Goal: Transaction & Acquisition: Purchase product/service

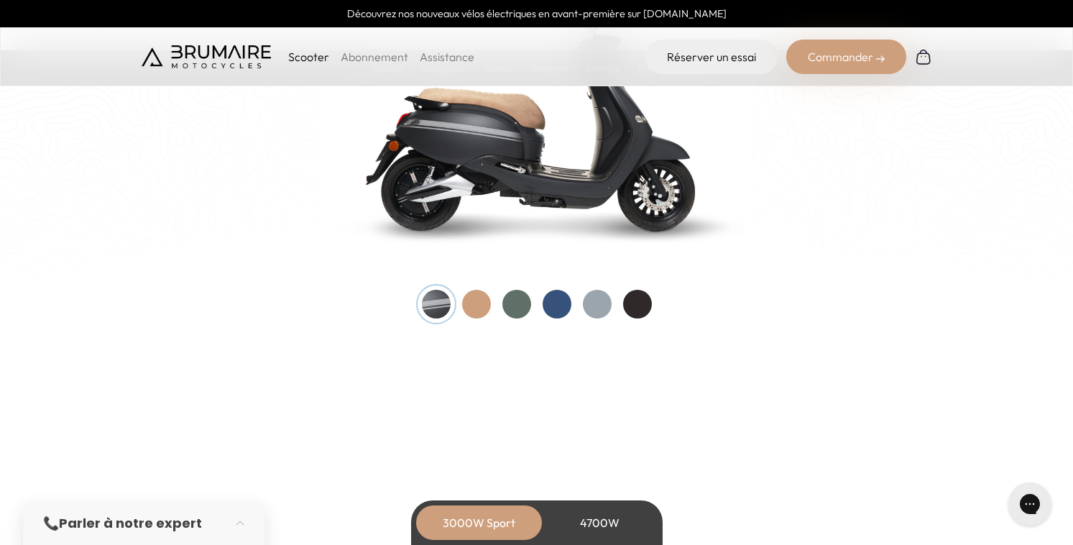
scroll to position [1570, 0]
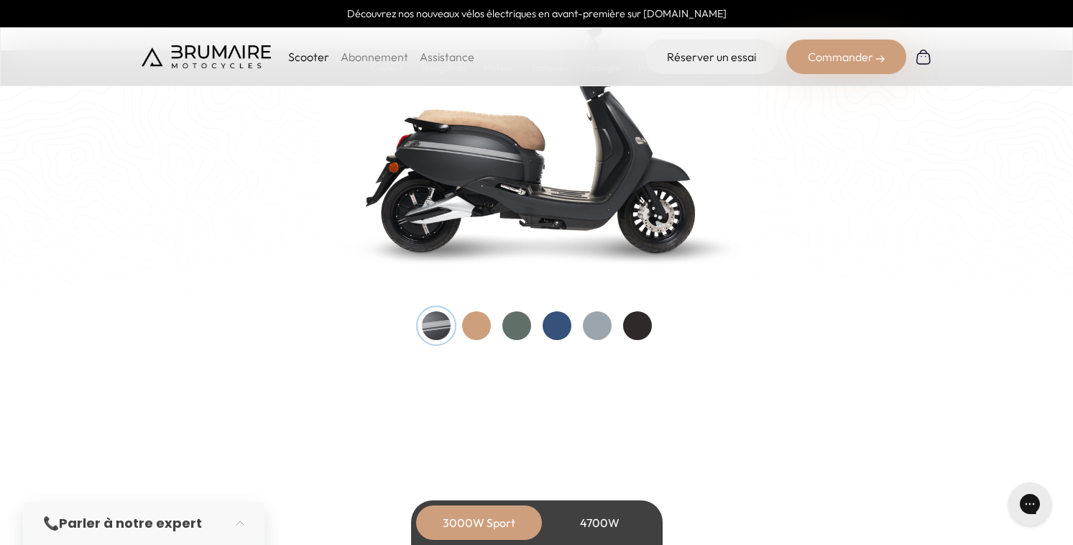
click at [557, 325] on div at bounding box center [556, 325] width 29 height 29
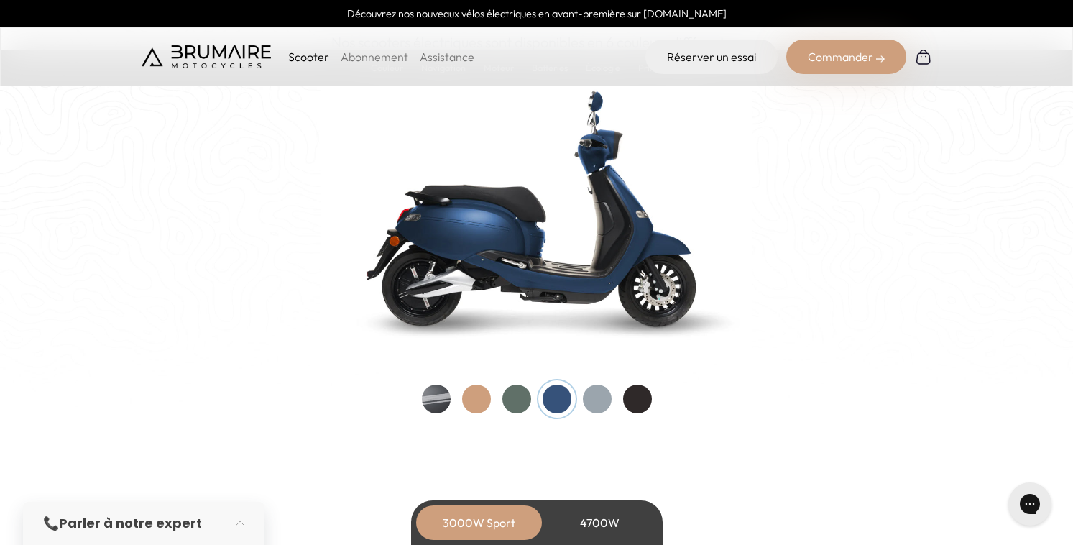
scroll to position [1496, 0]
click at [592, 404] on div at bounding box center [597, 399] width 29 height 29
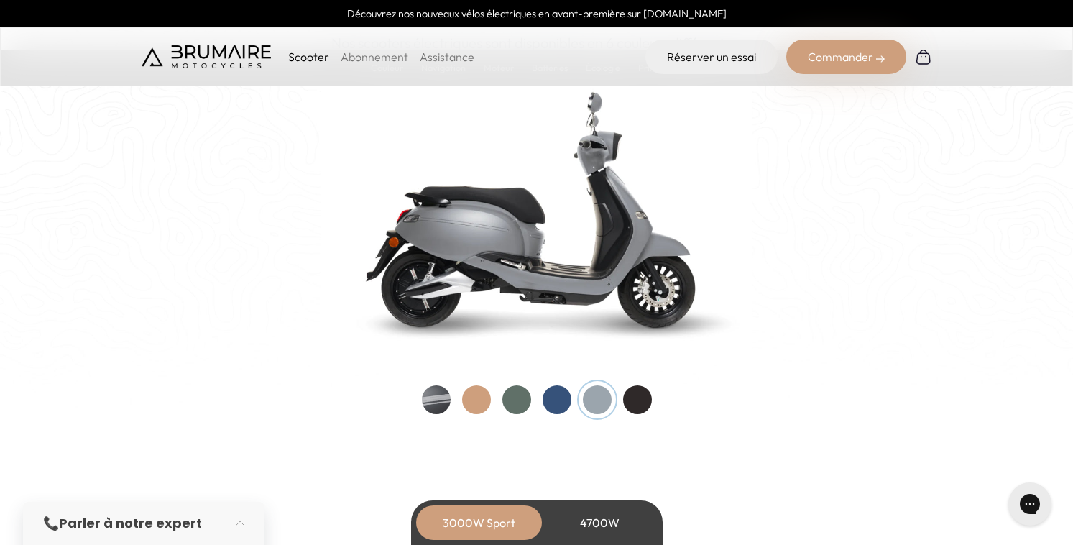
click at [481, 399] on div at bounding box center [476, 399] width 29 height 29
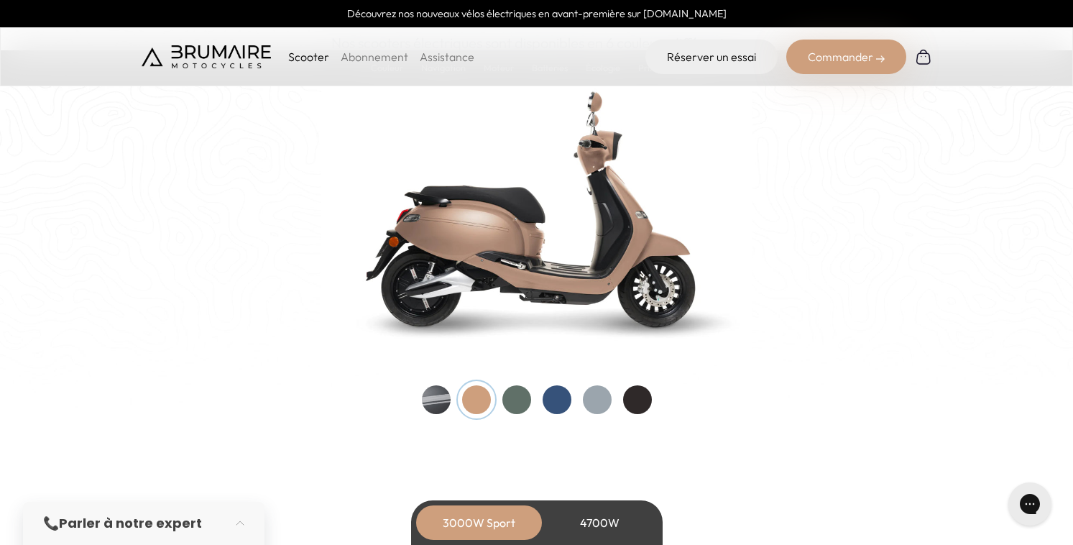
click at [433, 406] on div at bounding box center [436, 399] width 29 height 29
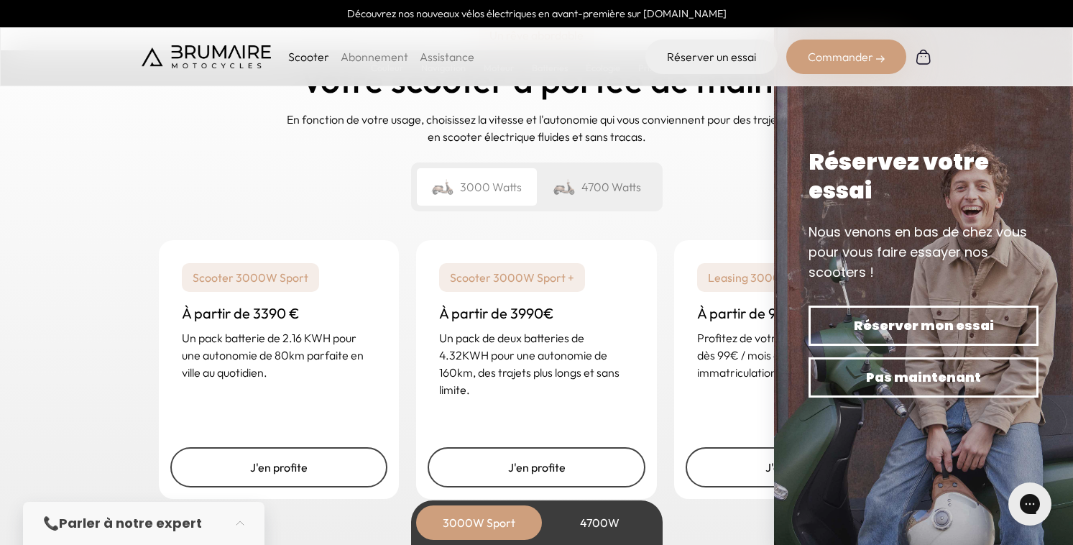
scroll to position [3432, 0]
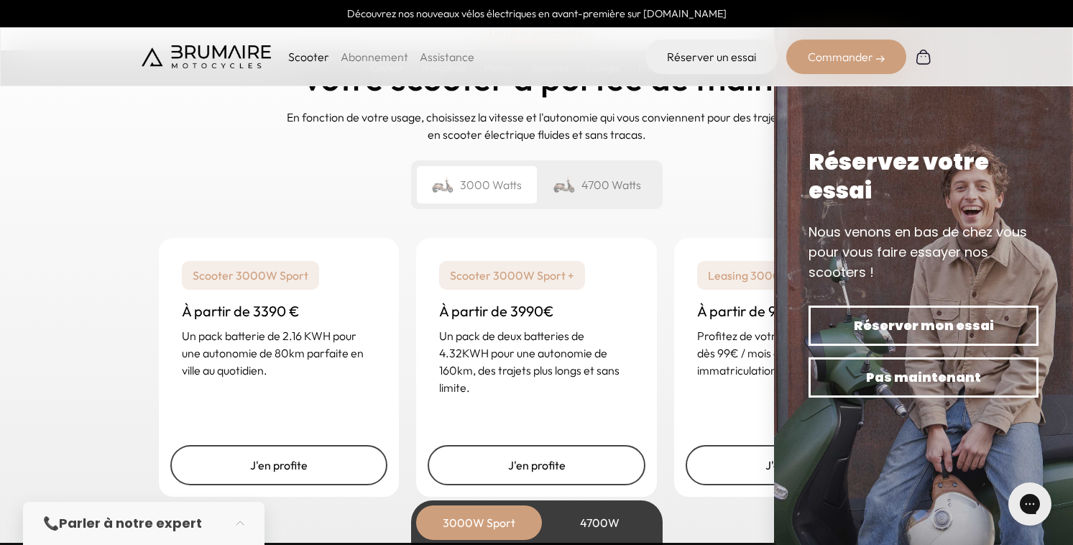
click at [610, 525] on div "4700W" at bounding box center [599, 522] width 115 height 34
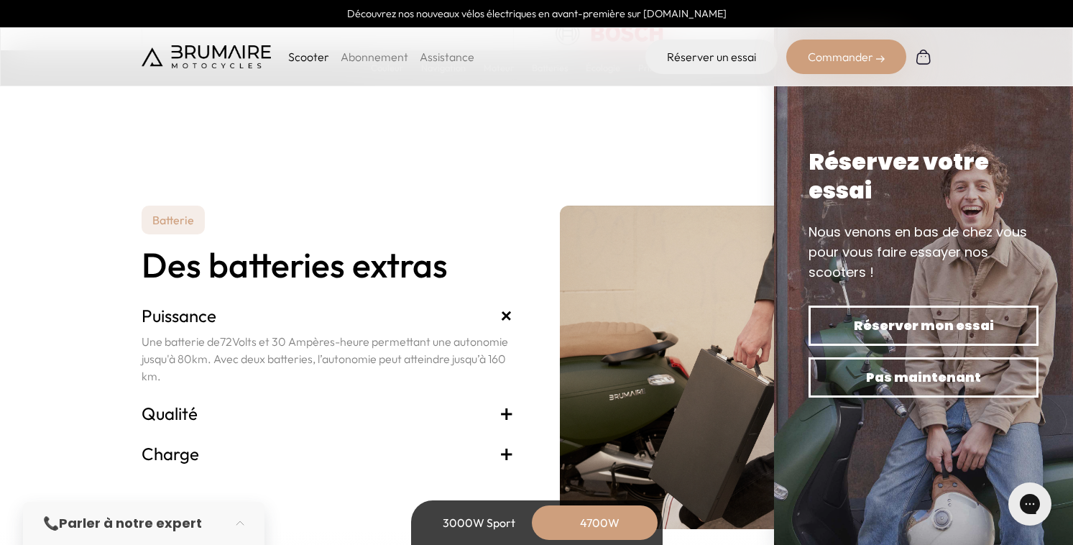
scroll to position [3025, 0]
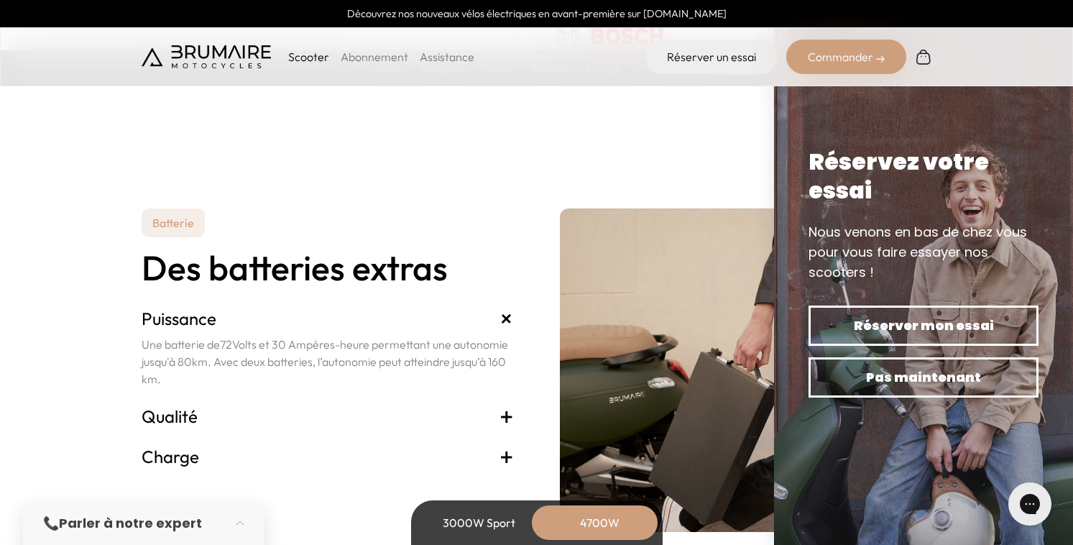
click at [745, 175] on section "Batterie Des batteries extras Puissance + Une batterie de 72 Volts et 30 Ampère…" at bounding box center [536, 335] width 1073 height 392
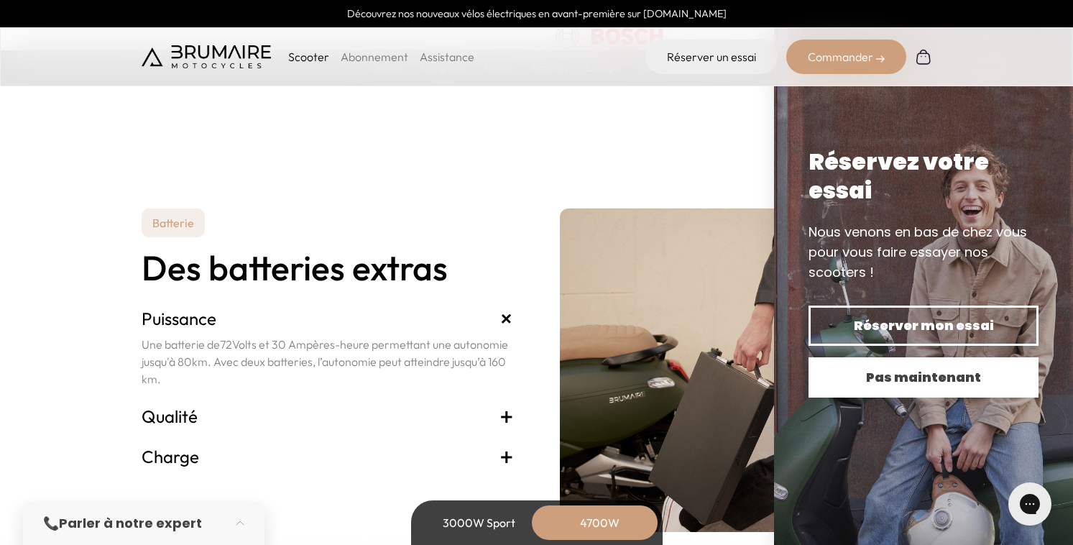
click at [943, 374] on span "Pas maintenant" at bounding box center [923, 377] width 180 height 20
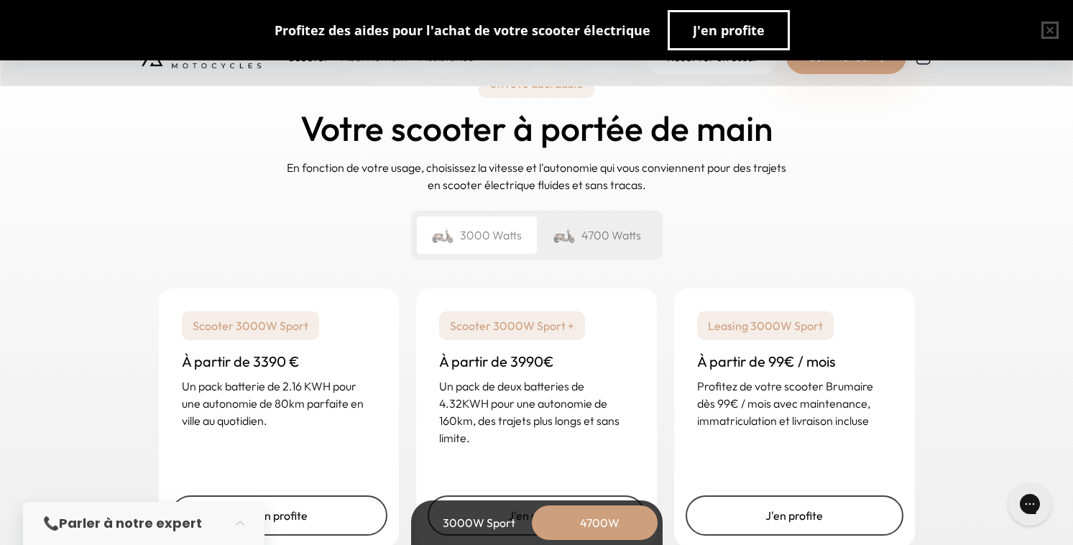
scroll to position [3527, 0]
click at [595, 239] on div "4700 Watts" at bounding box center [597, 235] width 120 height 37
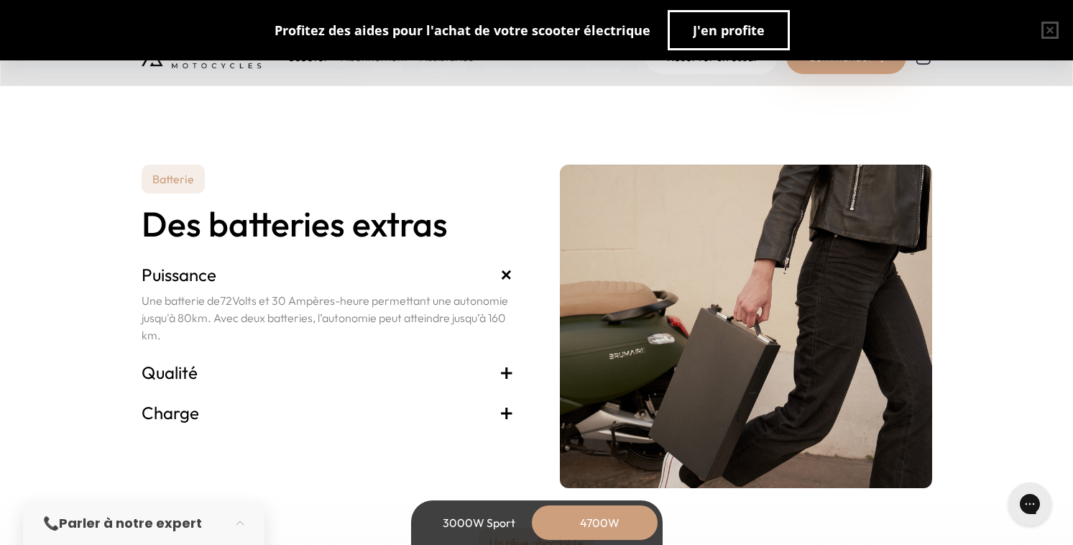
scroll to position [3070, 0]
click at [506, 369] on span "+" at bounding box center [506, 371] width 14 height 23
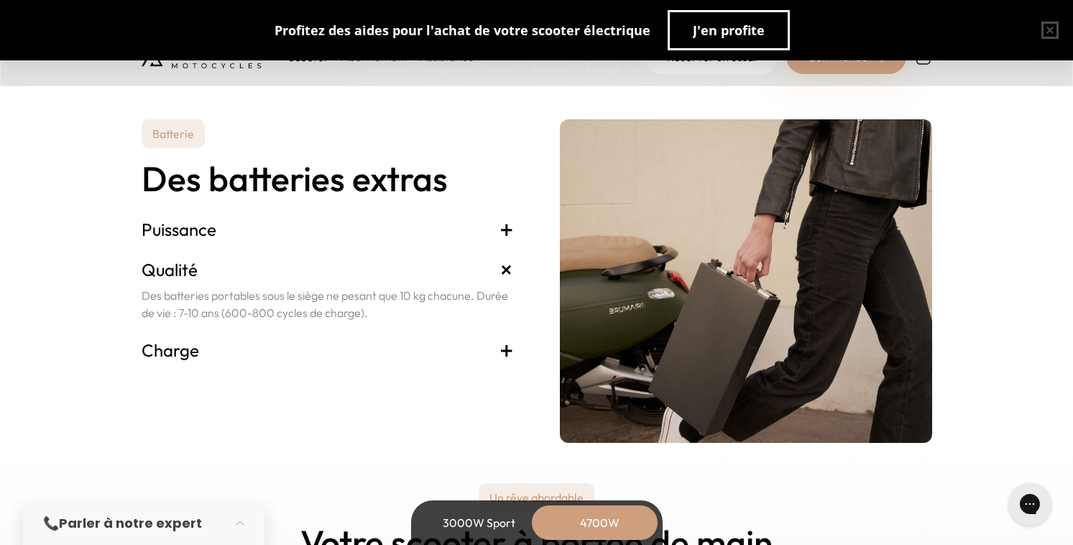
scroll to position [3115, 0]
click at [504, 354] on span "+" at bounding box center [506, 349] width 14 height 23
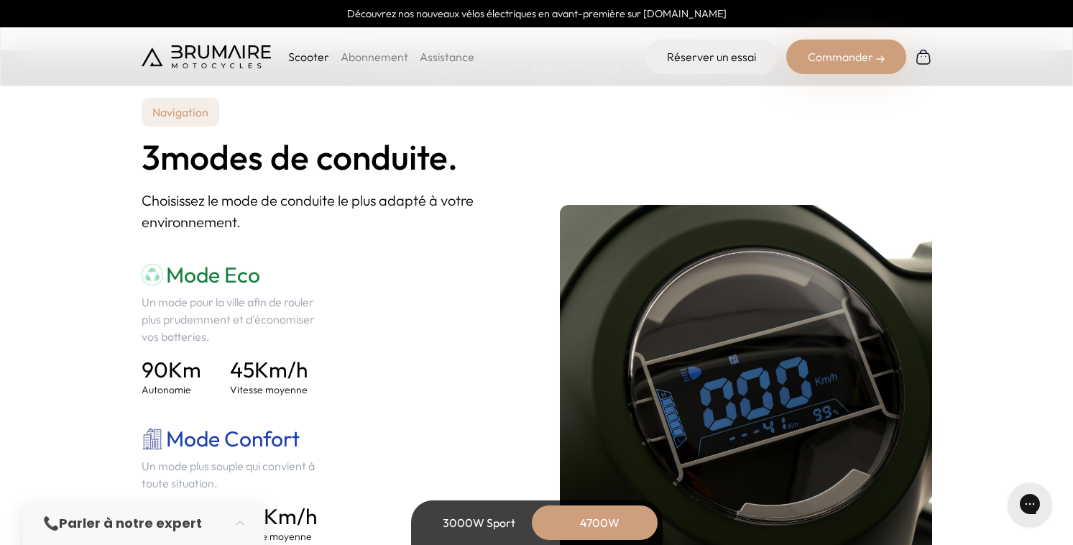
scroll to position [1960, 0]
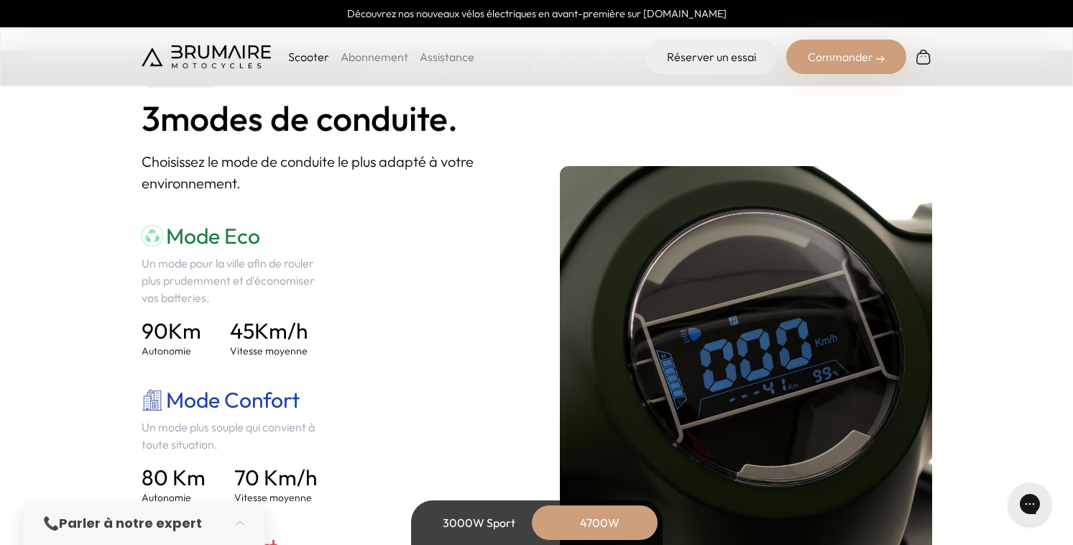
click at [269, 270] on p "Un mode pour la ville afin de rouler plus prudemment et d'économiser vos batter…" at bounding box center [235, 280] width 186 height 52
click at [252, 331] on span "45" at bounding box center [242, 330] width 24 height 27
click at [201, 323] on h4 "90 Km" at bounding box center [172, 331] width 60 height 26
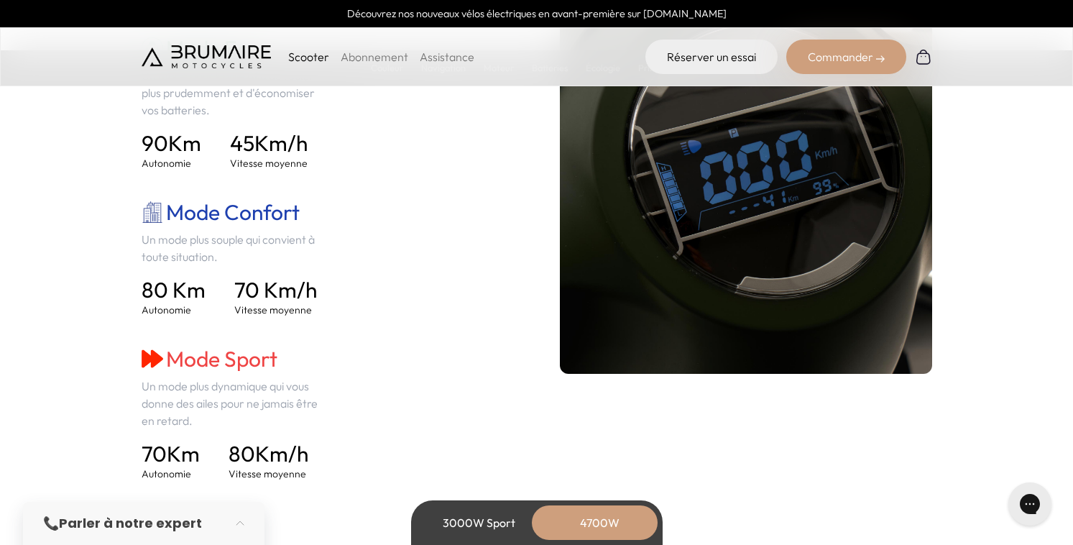
scroll to position [2183, 0]
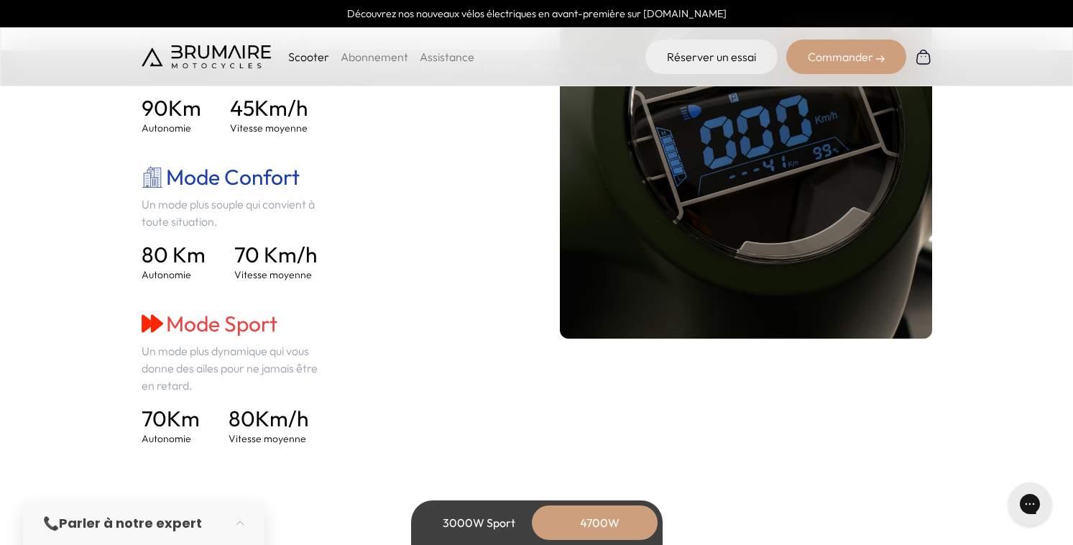
click at [283, 262] on h4 "70 Km/h" at bounding box center [275, 254] width 83 height 26
click at [152, 323] on img at bounding box center [153, 323] width 22 height 22
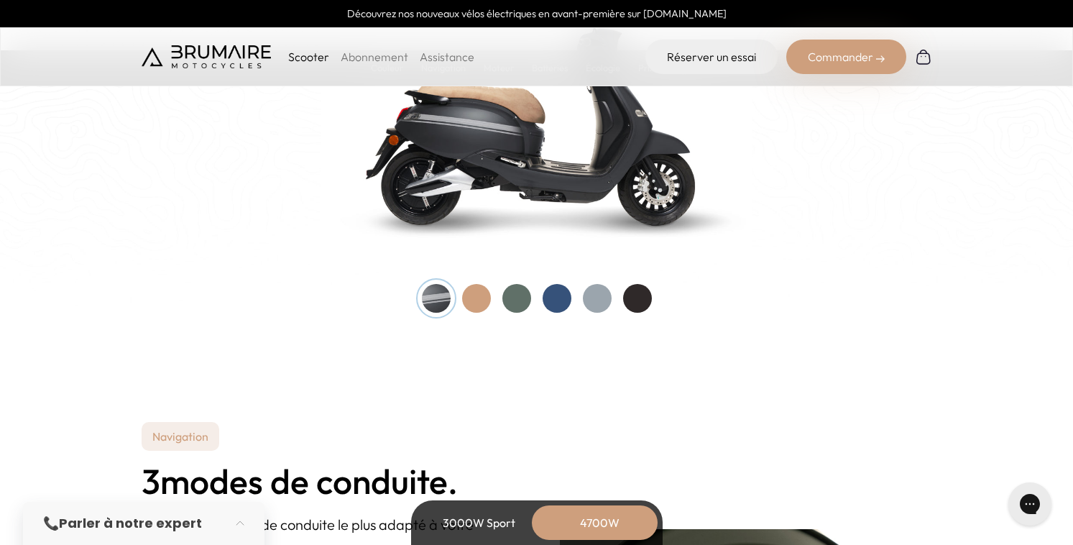
scroll to position [1621, 0]
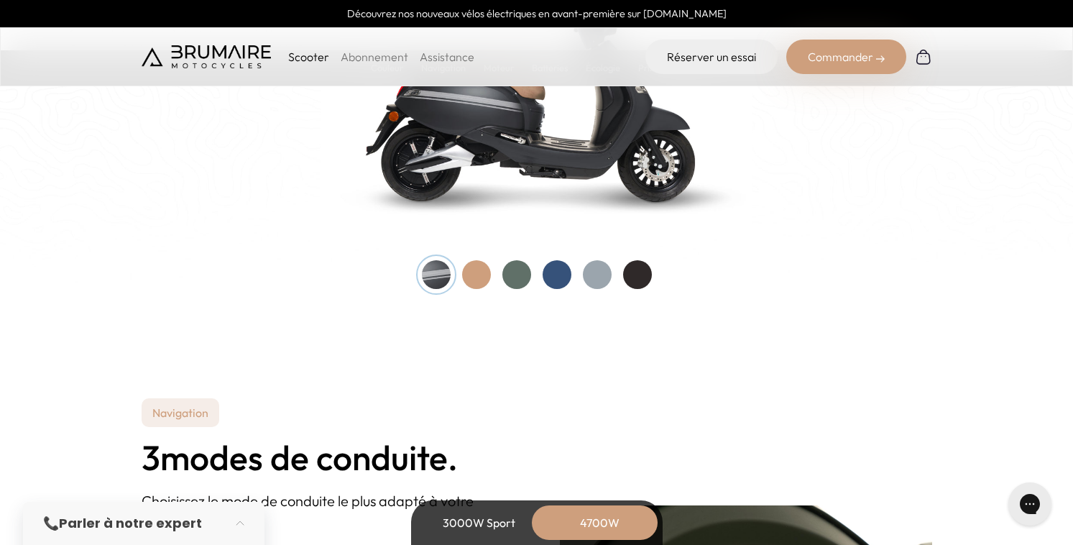
click at [511, 275] on div at bounding box center [516, 274] width 29 height 29
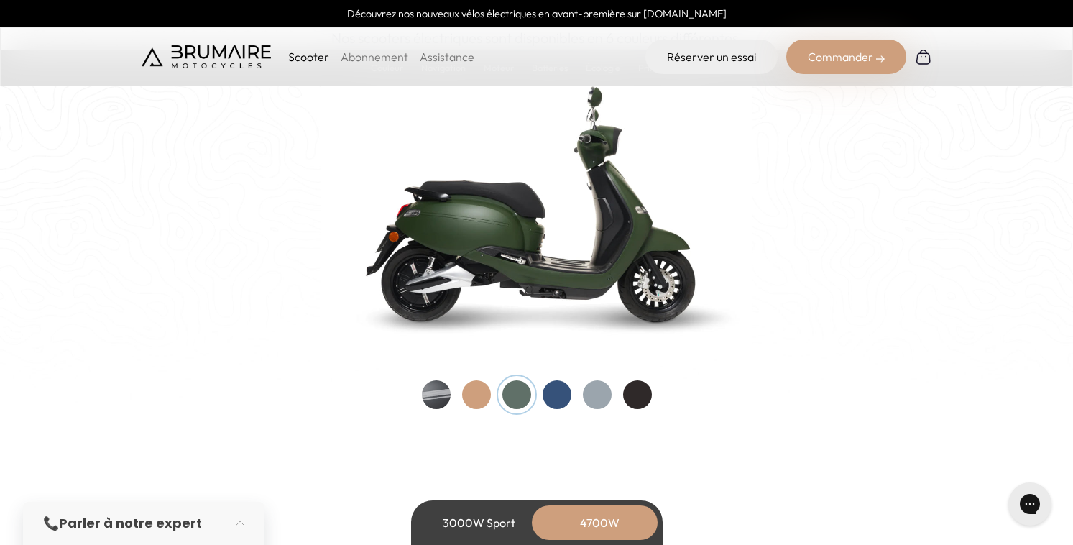
scroll to position [1497, 0]
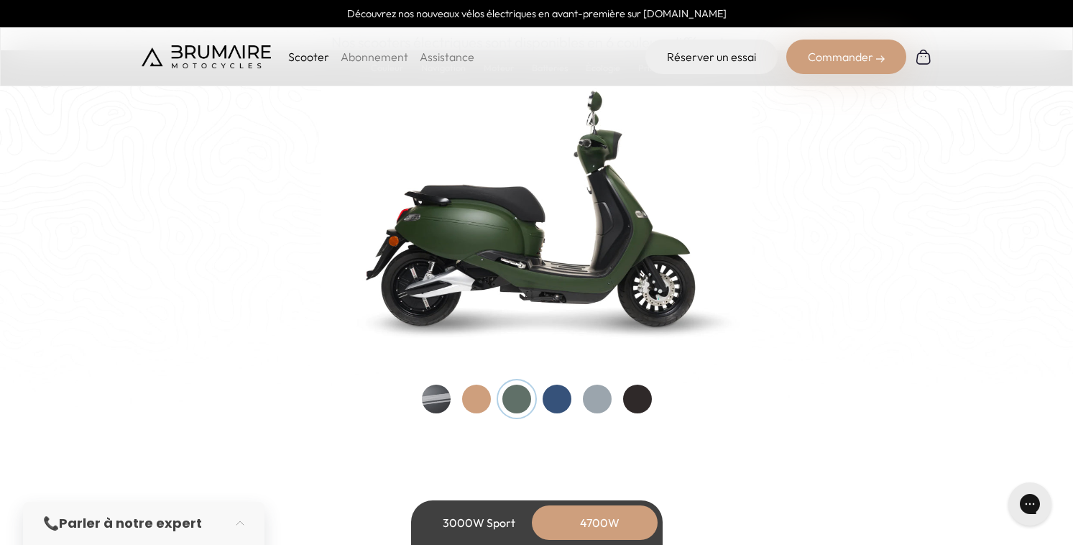
click at [600, 394] on div at bounding box center [597, 398] width 29 height 29
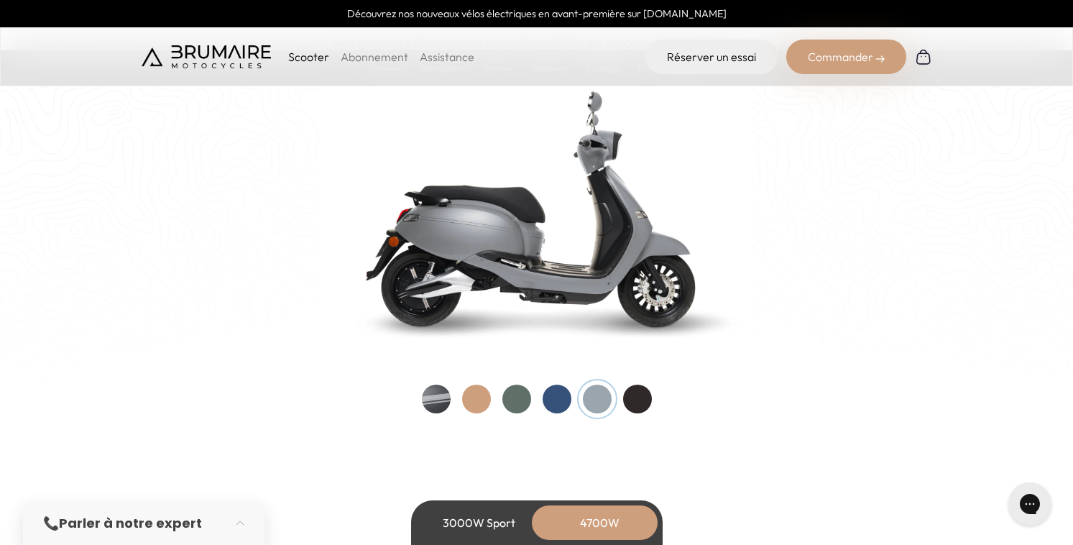
click at [508, 397] on div at bounding box center [516, 398] width 29 height 29
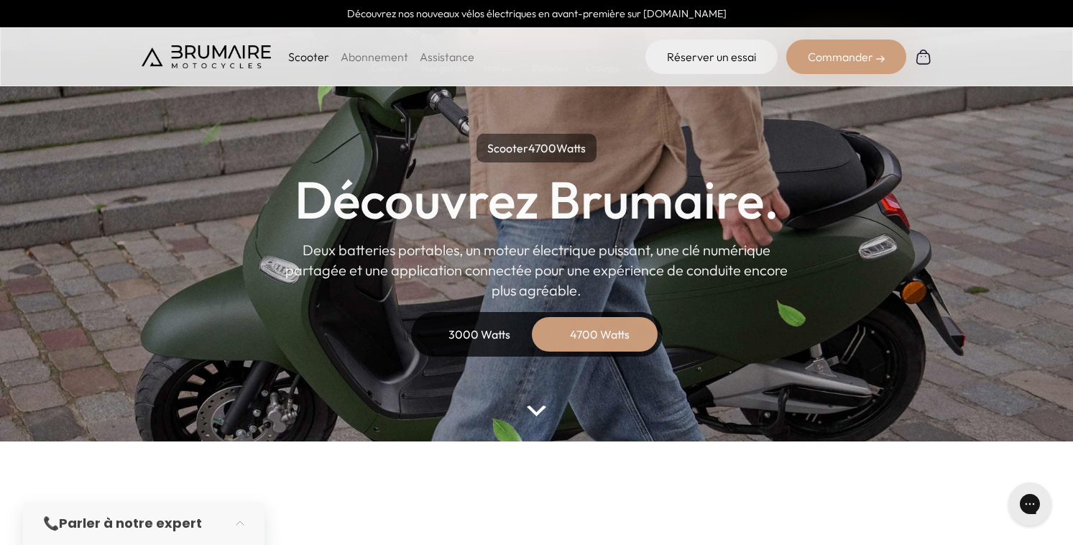
scroll to position [0, 0]
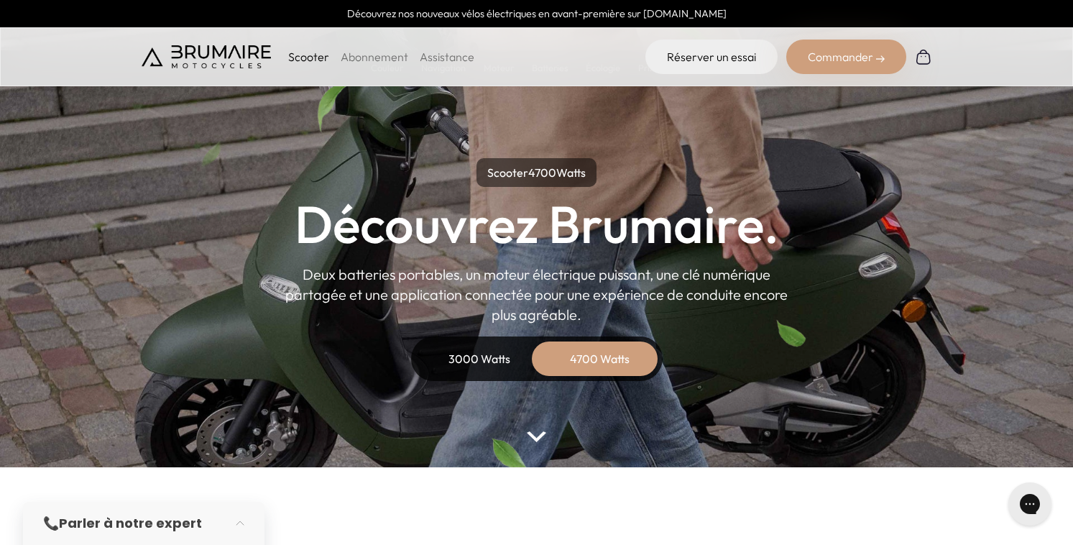
click at [486, 357] on div "3000 Watts" at bounding box center [479, 358] width 115 height 34
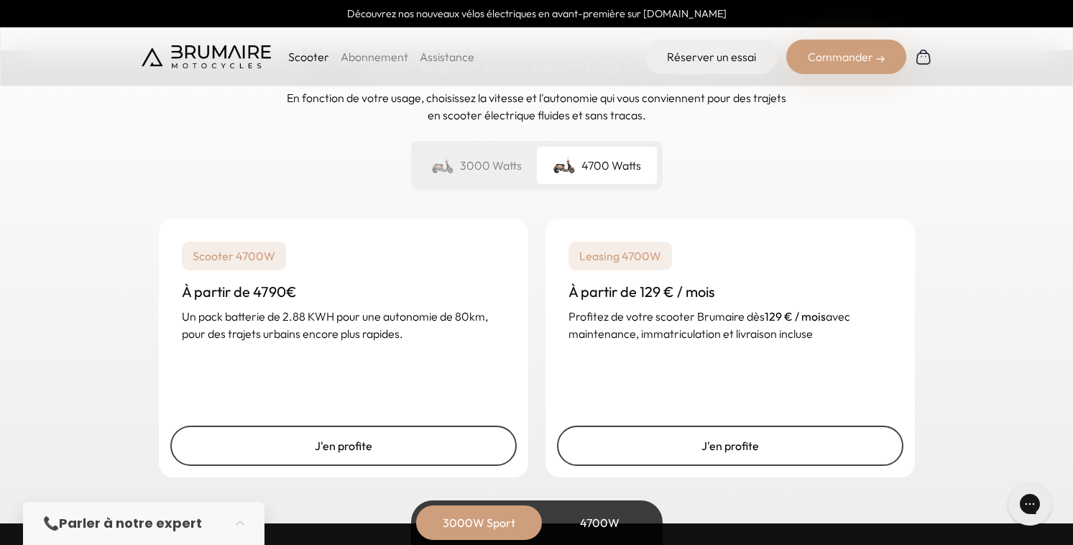
scroll to position [3448, 0]
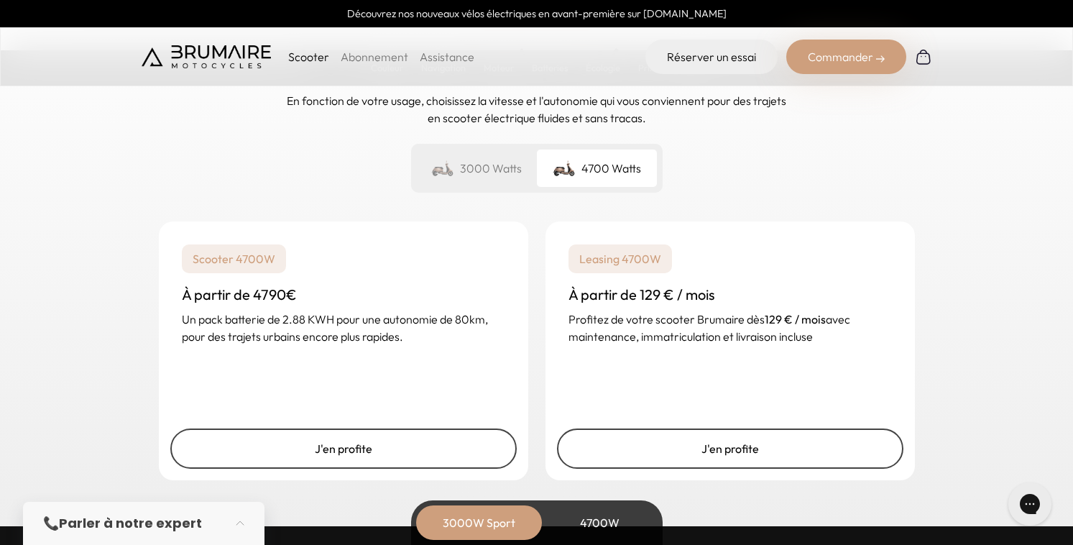
click at [489, 175] on div "3000 Watts" at bounding box center [477, 167] width 120 height 37
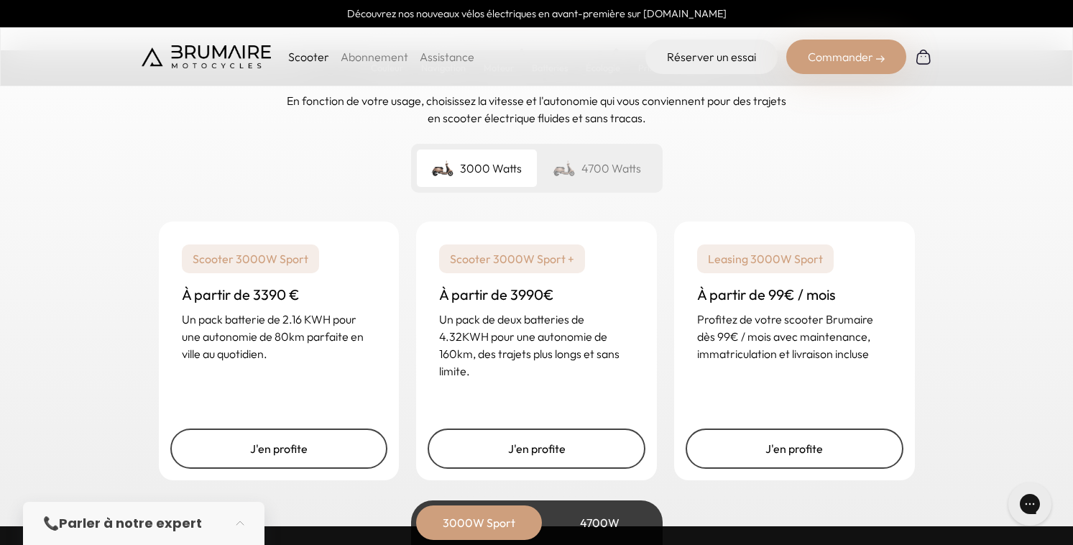
click at [812, 379] on div "Leasing 3000W Sport À partir de 99€ / mois Profitez de votre scooter Brumaire d…" at bounding box center [794, 303] width 241 height 164
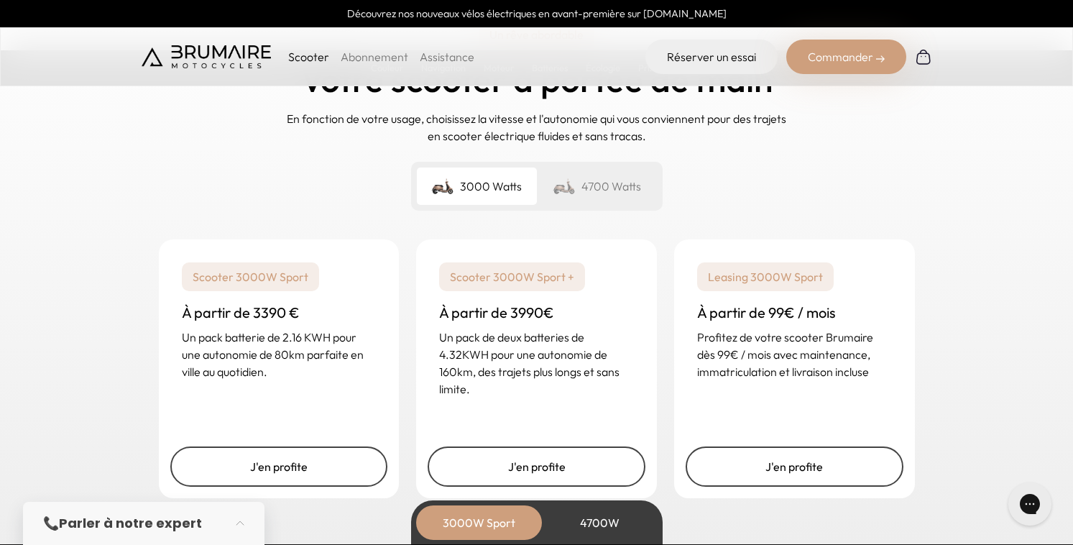
scroll to position [3547, 0]
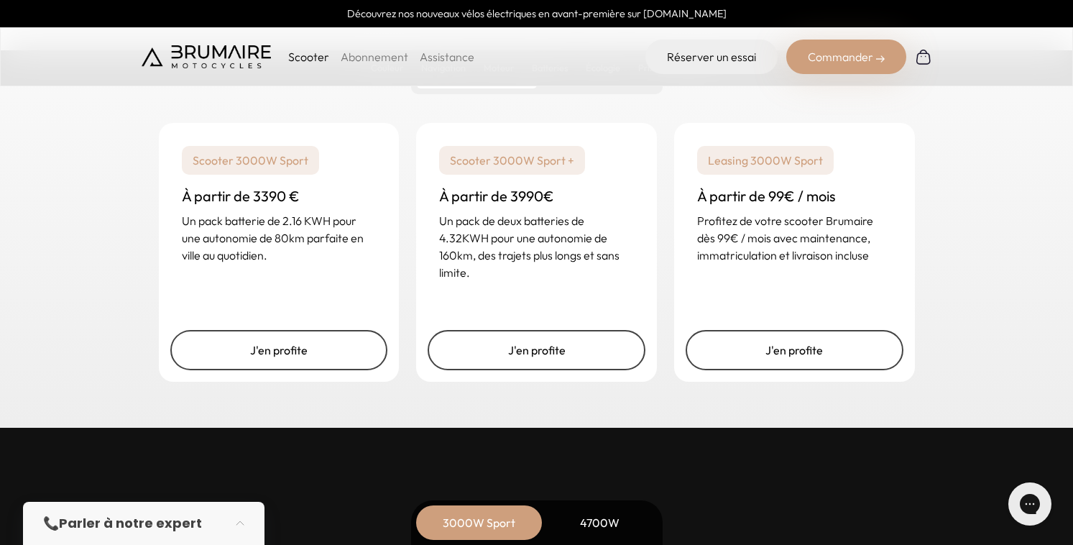
click at [846, 269] on div "Leasing 3000W Sport À partir de 99€ / mois Profitez de votre scooter Brumaire d…" at bounding box center [794, 205] width 241 height 164
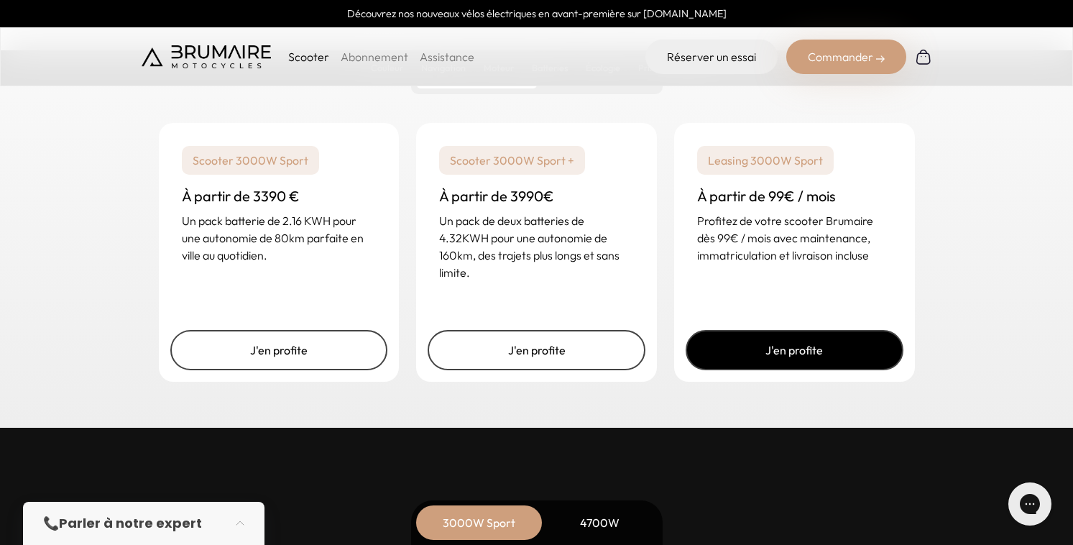
click at [826, 343] on link "J'en profite" at bounding box center [794, 350] width 218 height 40
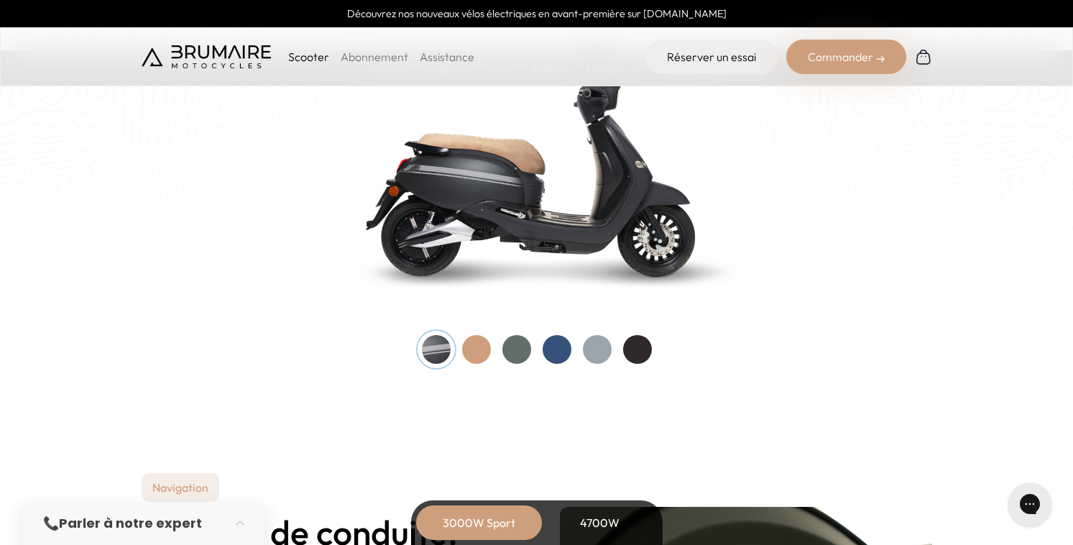
scroll to position [1576, 0]
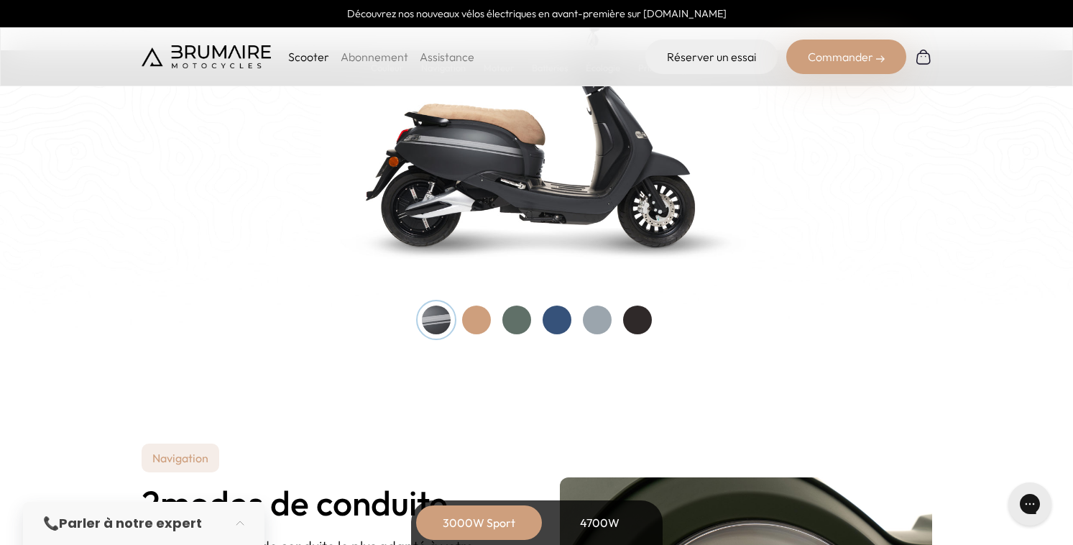
click at [514, 324] on div at bounding box center [516, 319] width 29 height 29
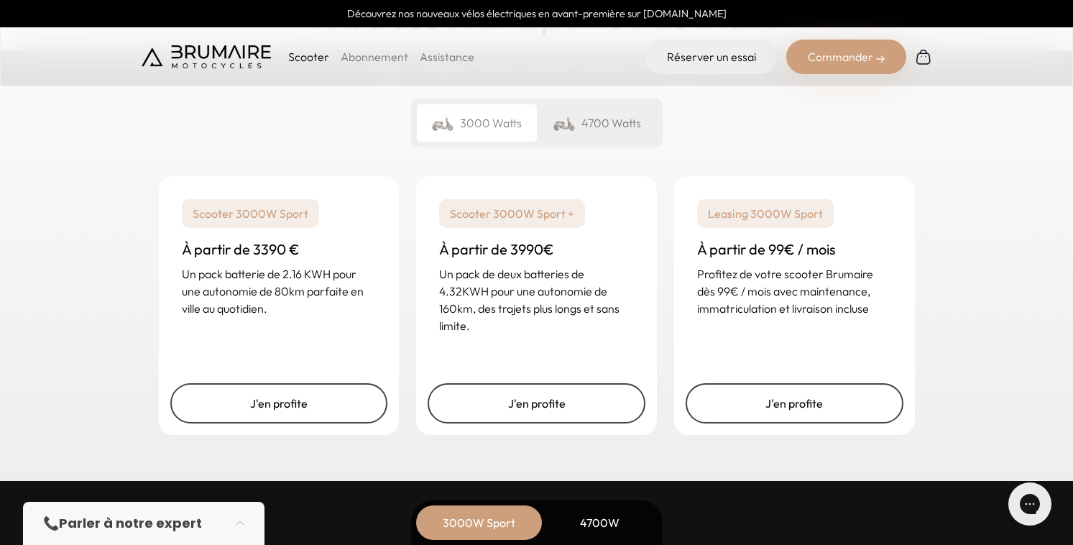
scroll to position [3433, 0]
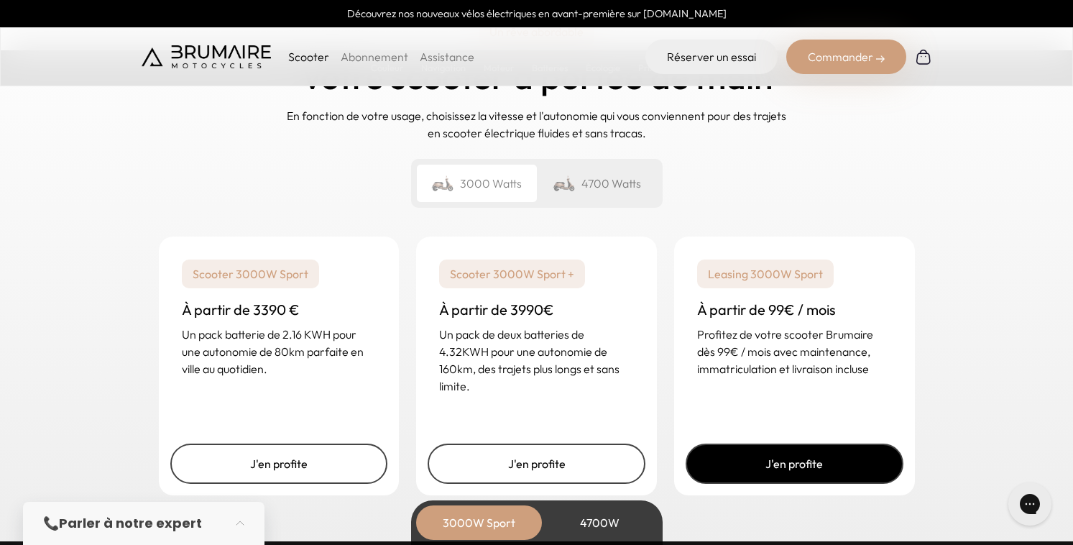
click at [796, 460] on link "J'en profite" at bounding box center [794, 463] width 218 height 40
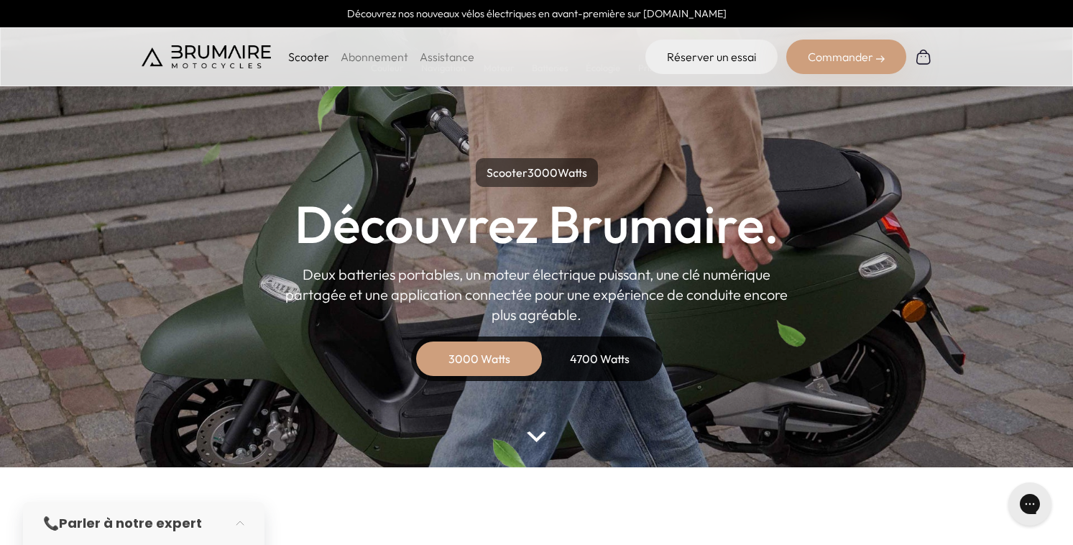
click at [844, 59] on div "Commander" at bounding box center [846, 57] width 120 height 34
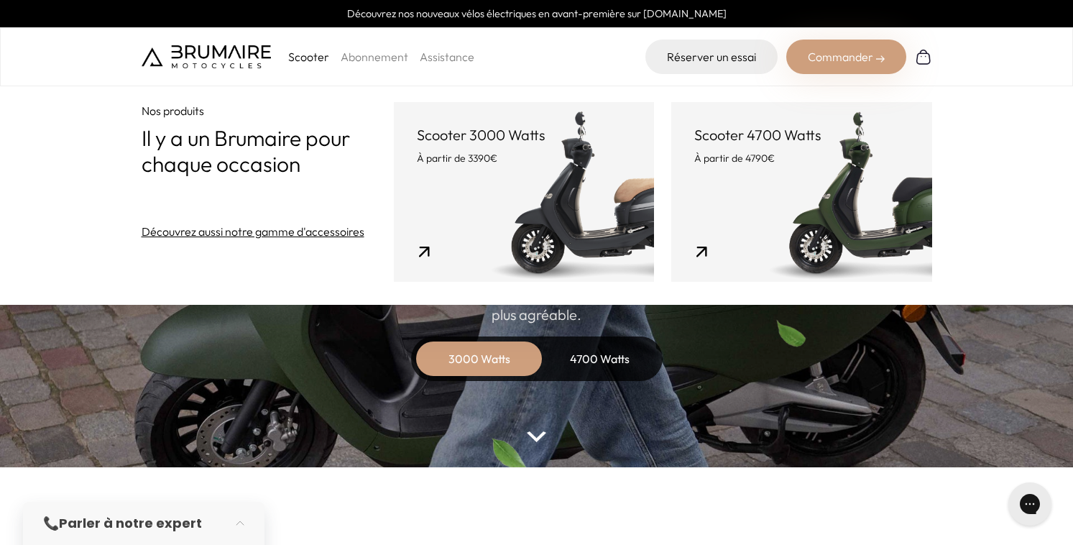
click at [483, 208] on link "Scooter 3000 Watts À partir de 3390€" at bounding box center [524, 192] width 260 height 180
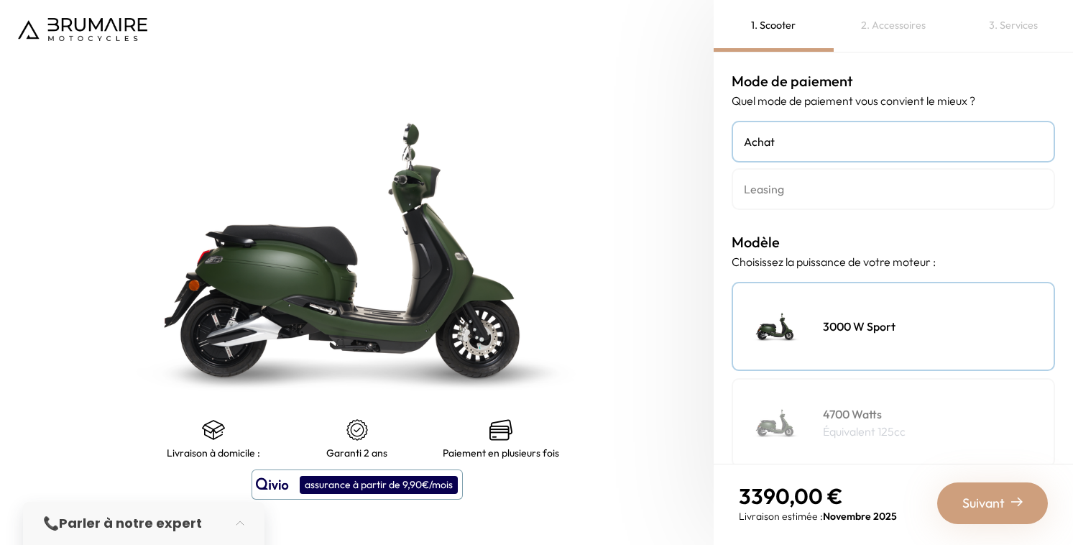
click at [782, 193] on h4 "Leasing" at bounding box center [893, 188] width 299 height 17
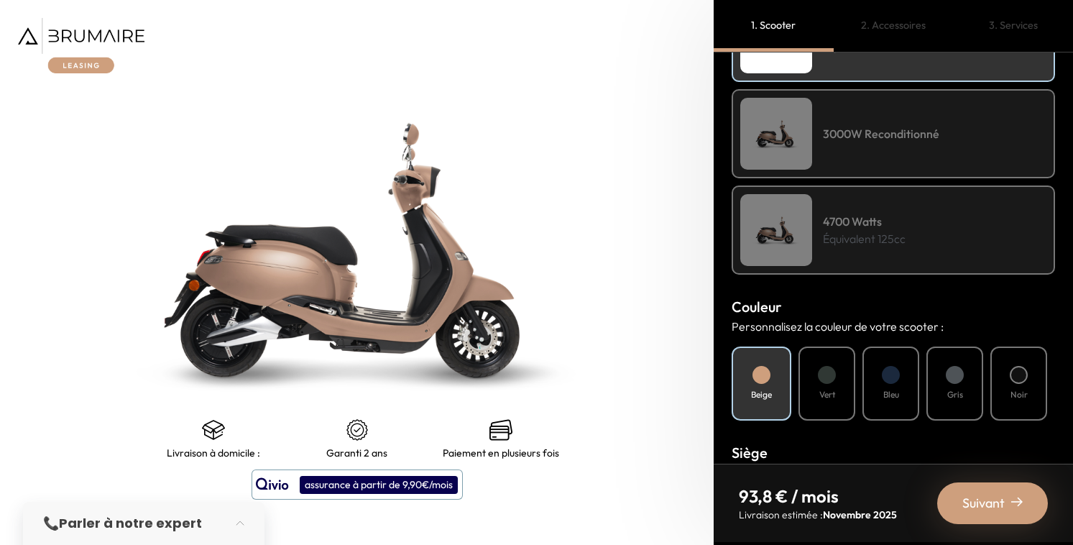
scroll to position [290, 0]
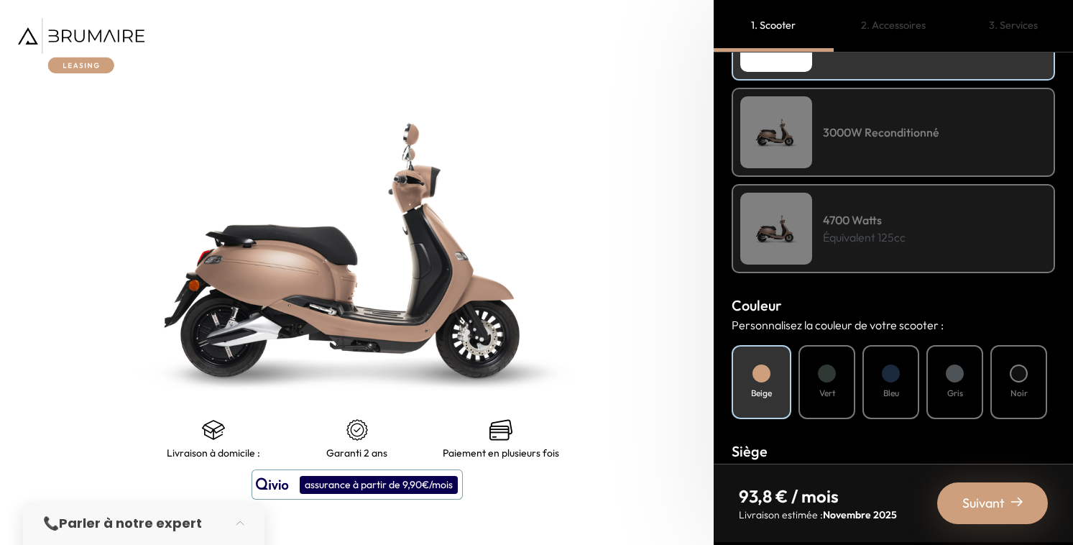
click at [834, 369] on div at bounding box center [827, 373] width 18 height 18
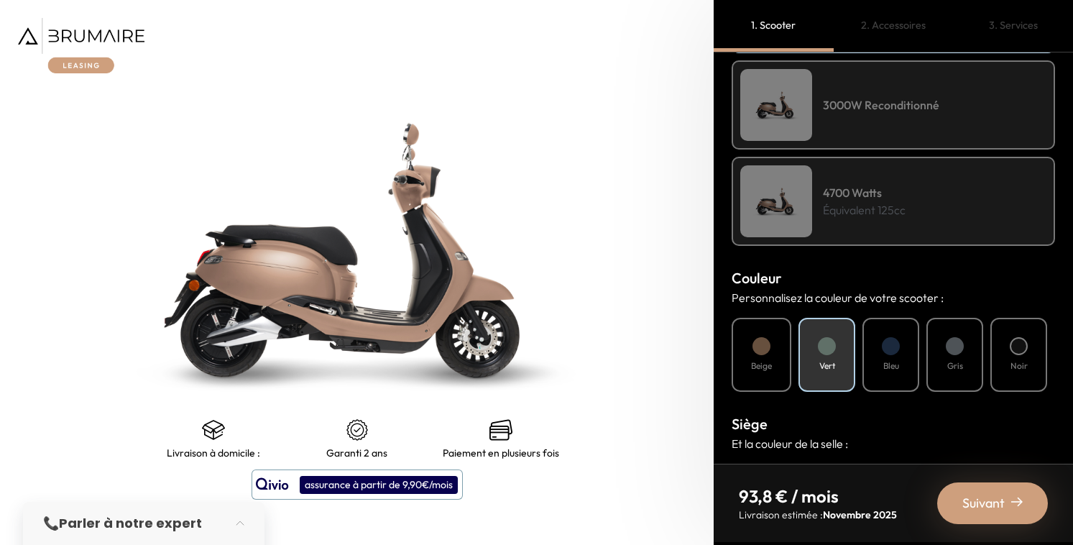
scroll to position [319, 0]
click at [823, 356] on div "Vert" at bounding box center [826, 353] width 57 height 74
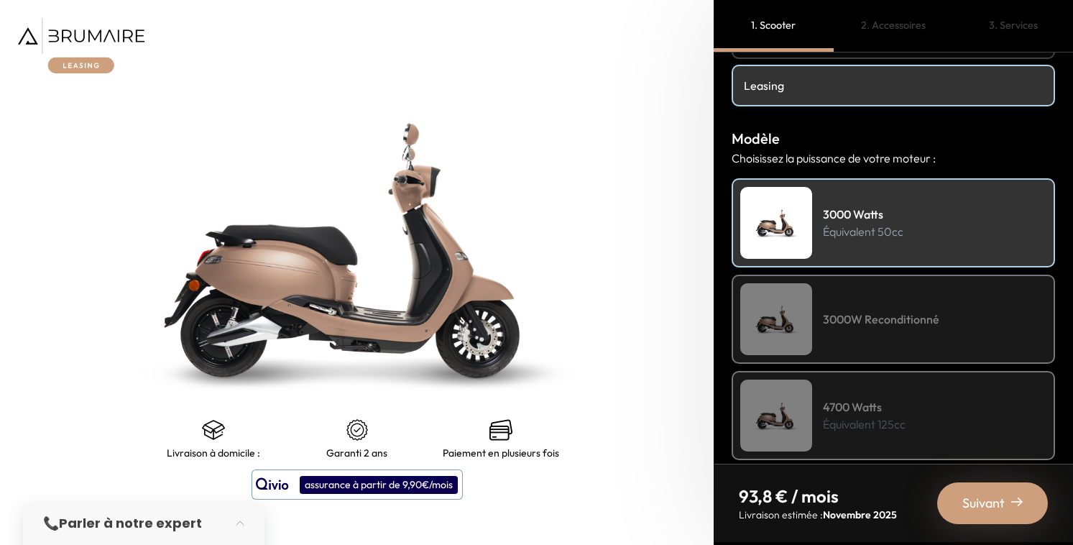
scroll to position [0, 0]
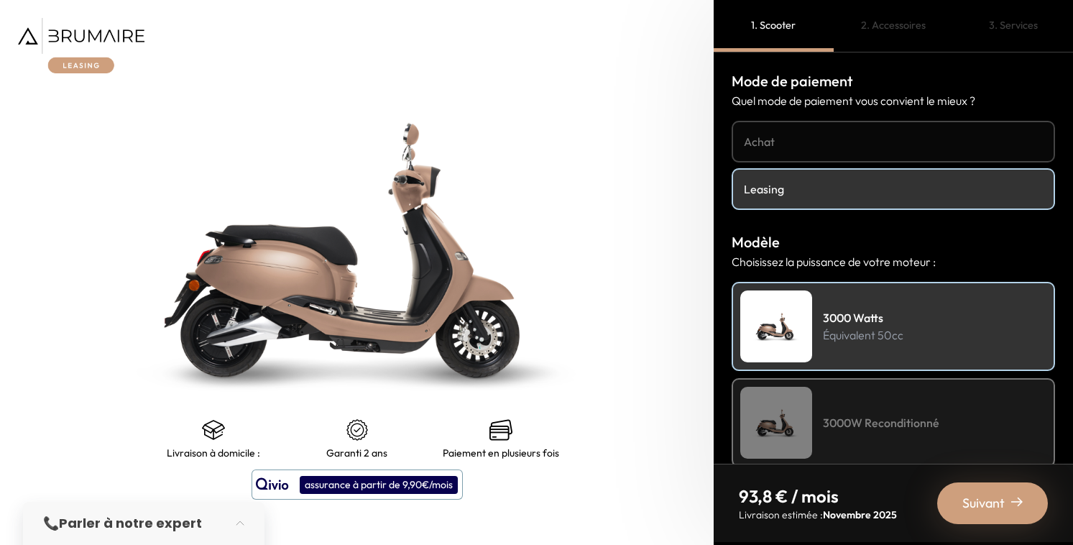
click at [845, 137] on h4 "Achat" at bounding box center [893, 141] width 299 height 17
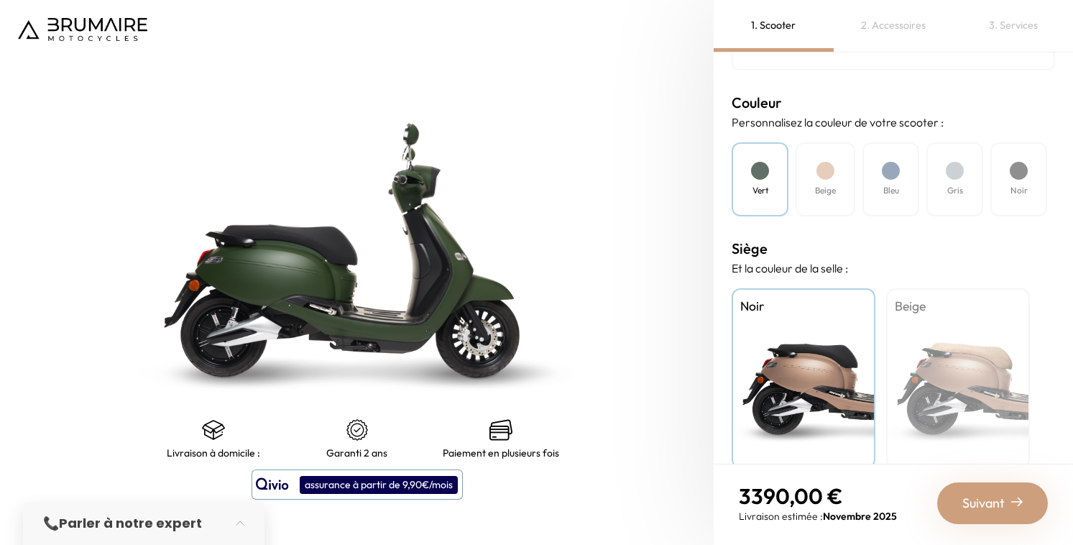
scroll to position [396, 0]
click at [944, 333] on div "Beige" at bounding box center [958, 379] width 144 height 180
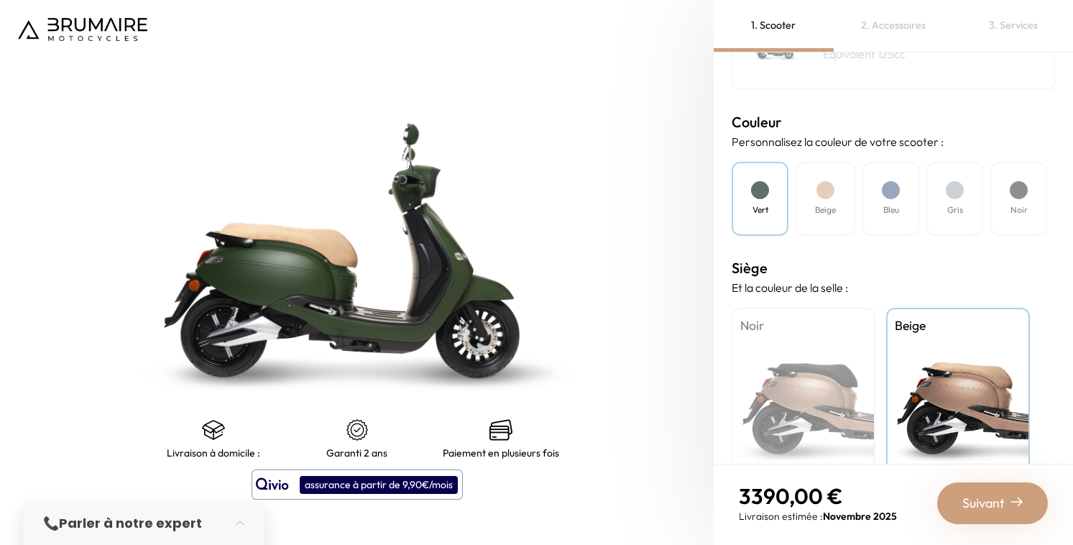
scroll to position [376, 0]
click at [900, 203] on div "Bleu" at bounding box center [890, 199] width 57 height 74
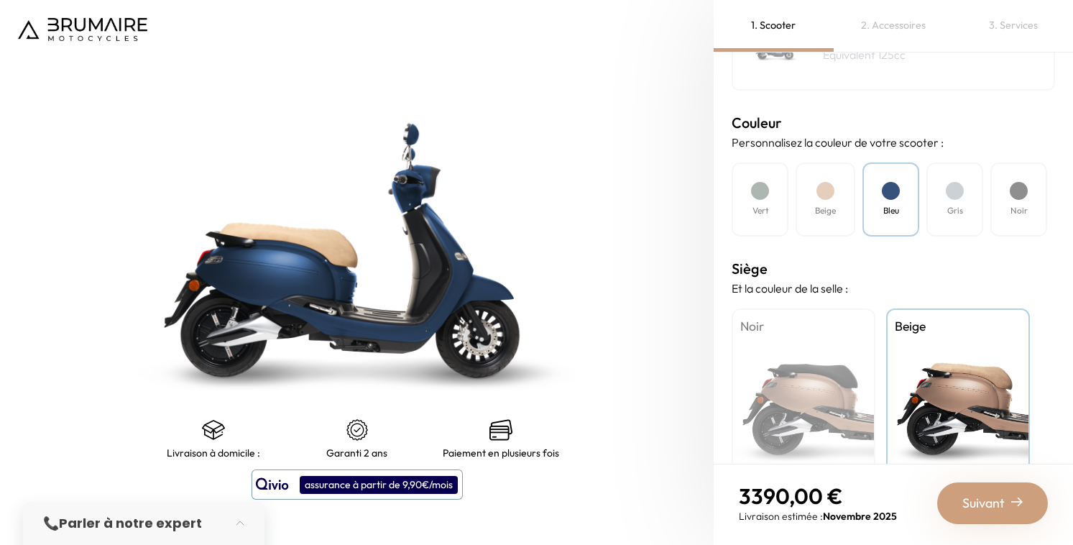
click at [767, 202] on div "Vert" at bounding box center [759, 199] width 57 height 74
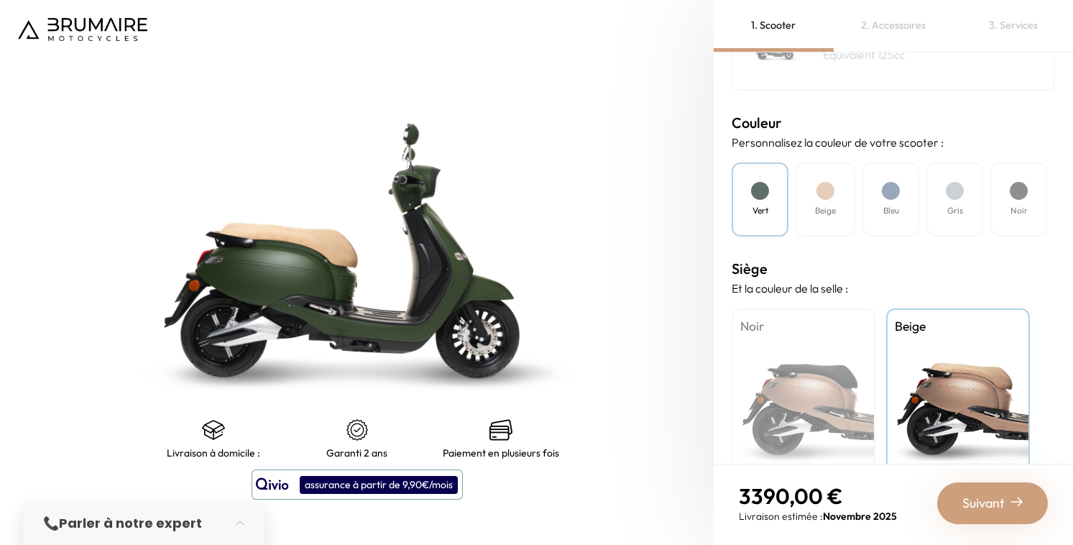
click at [830, 206] on h4 "Beige" at bounding box center [825, 210] width 21 height 13
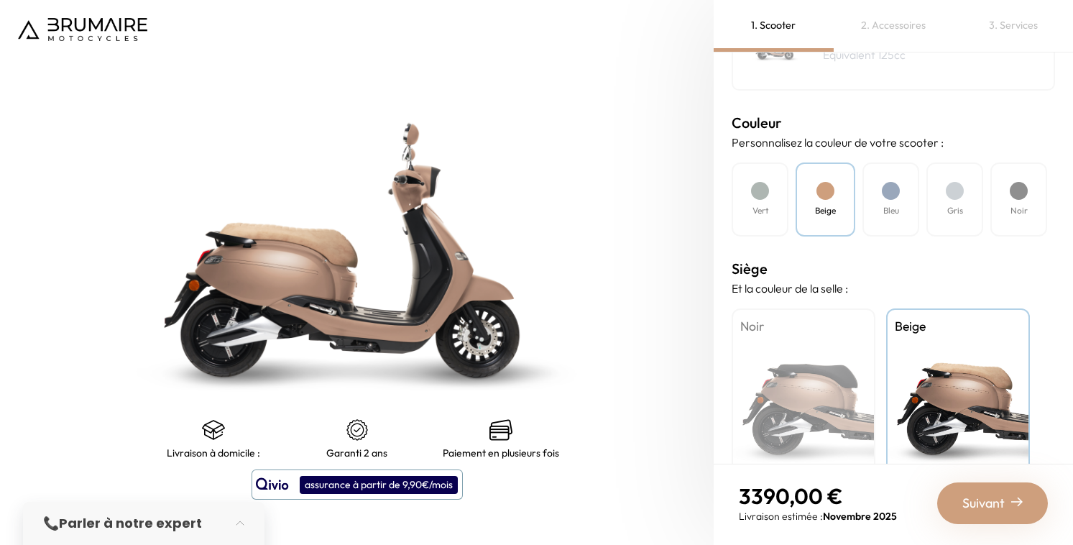
click at [760, 205] on h4 "Vert" at bounding box center [760, 210] width 16 height 13
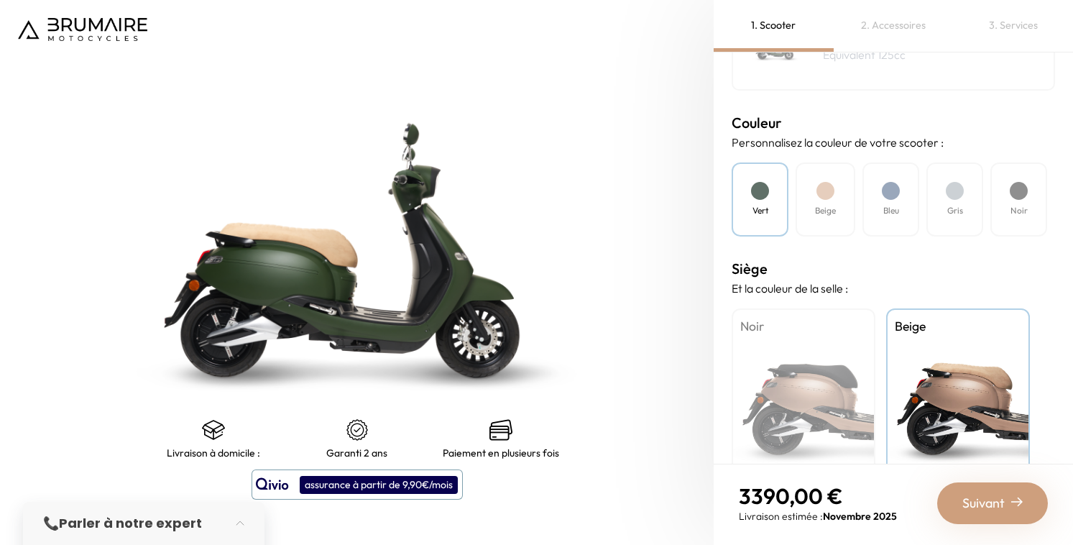
click at [957, 205] on h4 "Gris" at bounding box center [955, 210] width 16 height 13
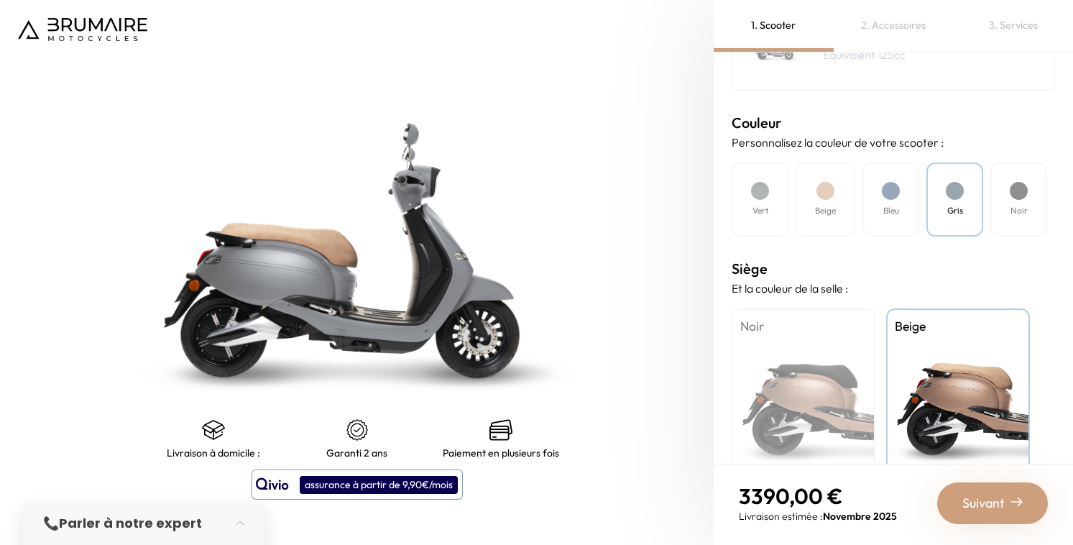
click at [761, 207] on h4 "Vert" at bounding box center [760, 210] width 16 height 13
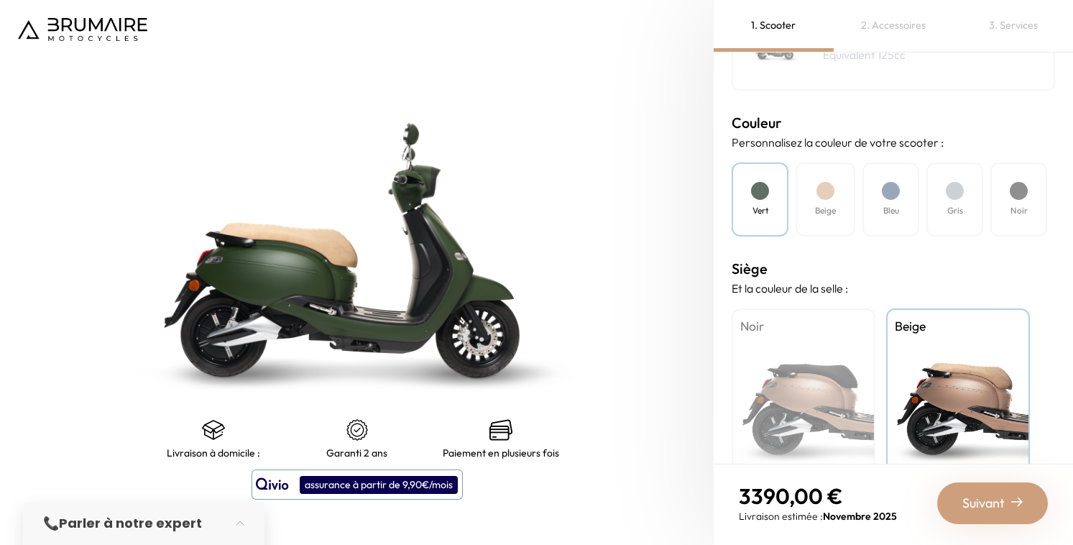
click at [813, 376] on div "Noir" at bounding box center [803, 398] width 144 height 180
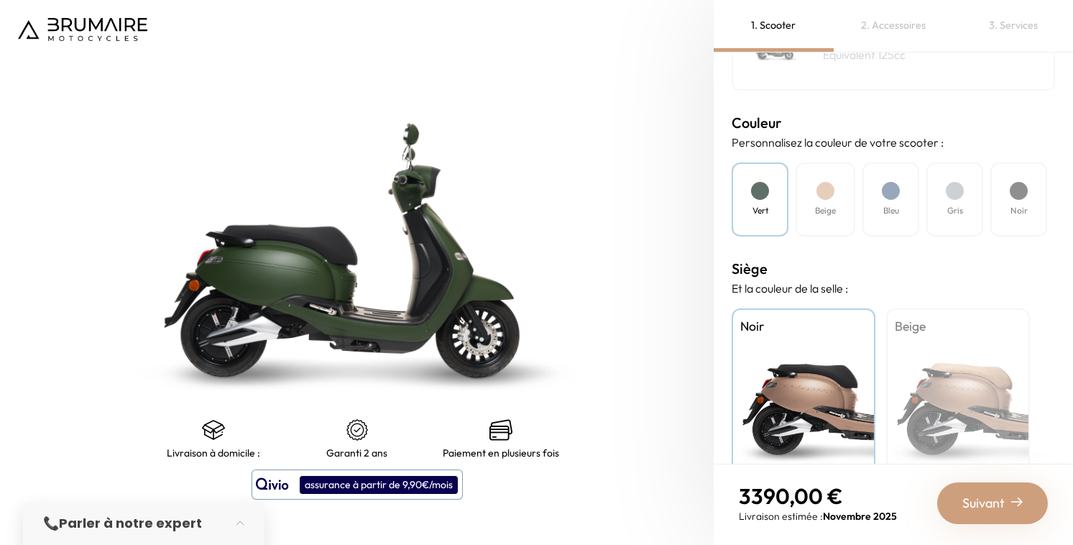
click at [958, 374] on div "Beige" at bounding box center [958, 398] width 144 height 180
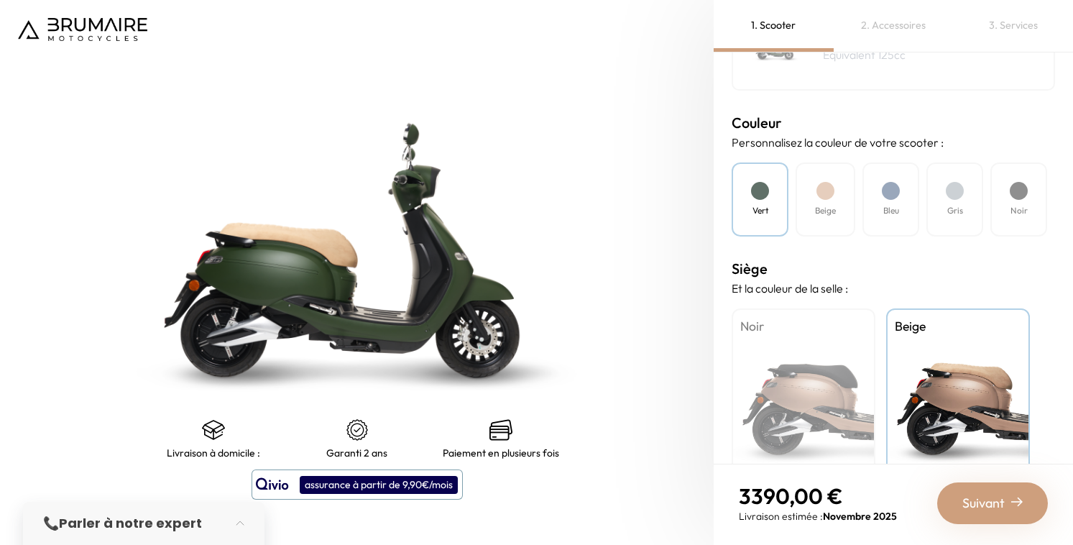
click at [1024, 200] on div "Noir" at bounding box center [1018, 199] width 57 height 74
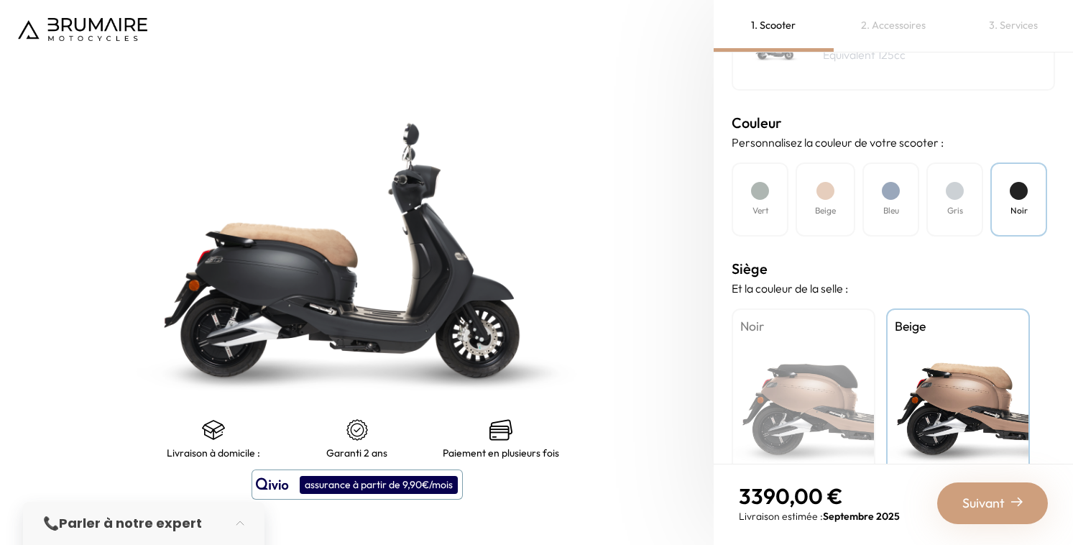
click at [762, 204] on h4 "Vert" at bounding box center [760, 210] width 16 height 13
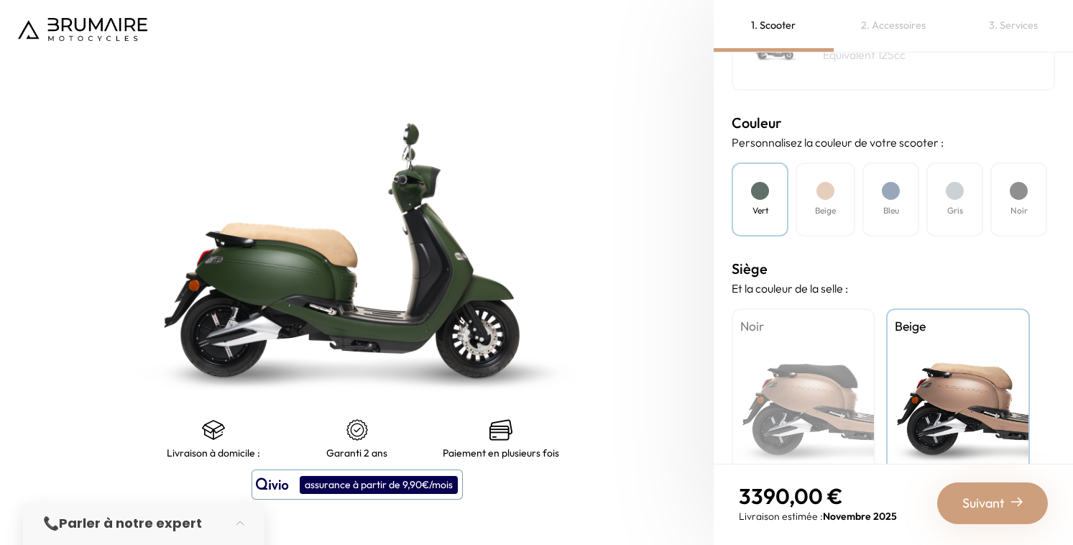
click at [813, 399] on div "Noir" at bounding box center [803, 398] width 144 height 180
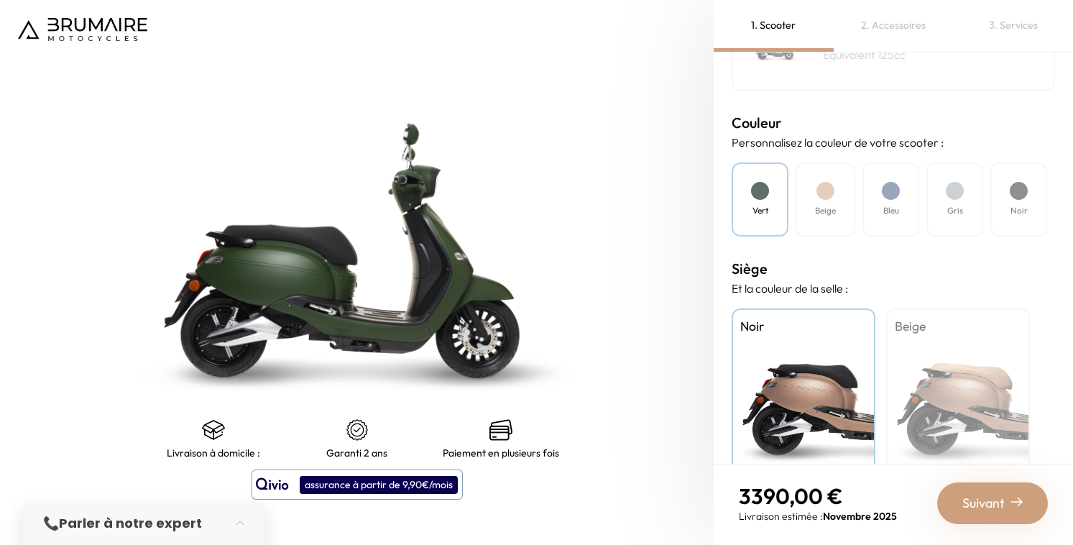
click at [947, 392] on div "Beige" at bounding box center [958, 398] width 144 height 180
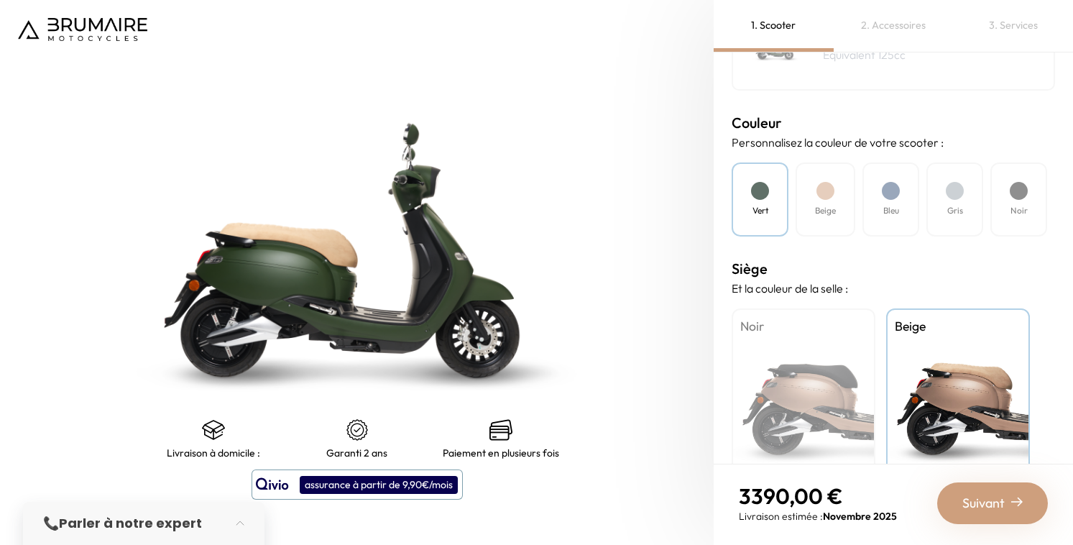
scroll to position [419, 0]
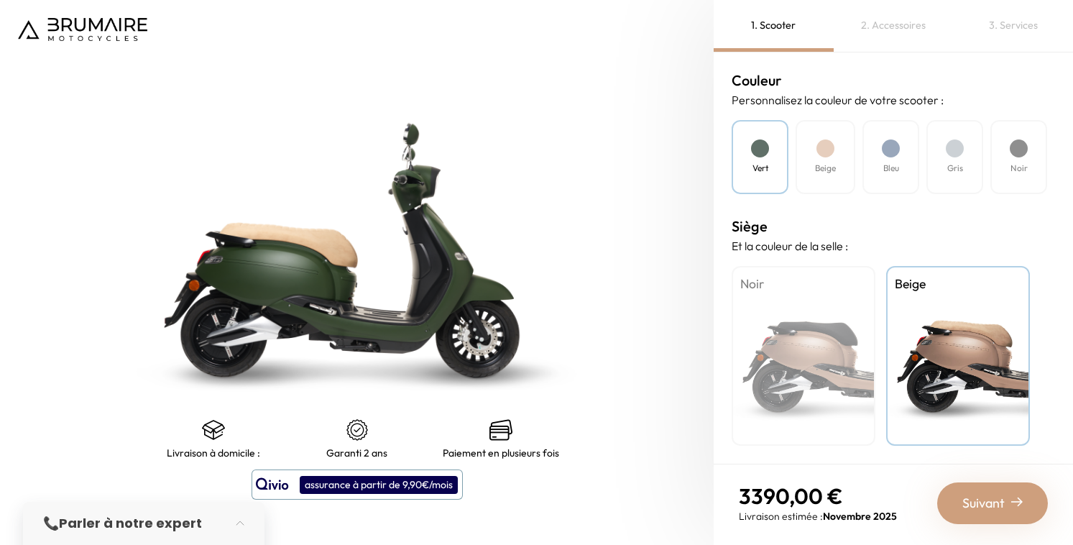
click at [892, 29] on div "2. Accessoires" at bounding box center [893, 26] width 120 height 52
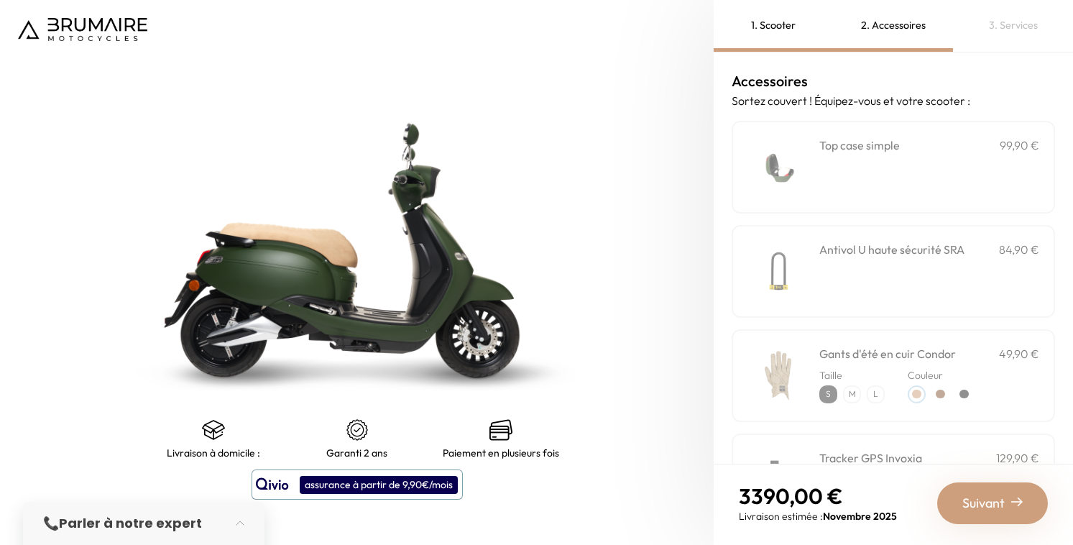
click at [1016, 21] on div "3. Services" at bounding box center [1013, 26] width 120 height 52
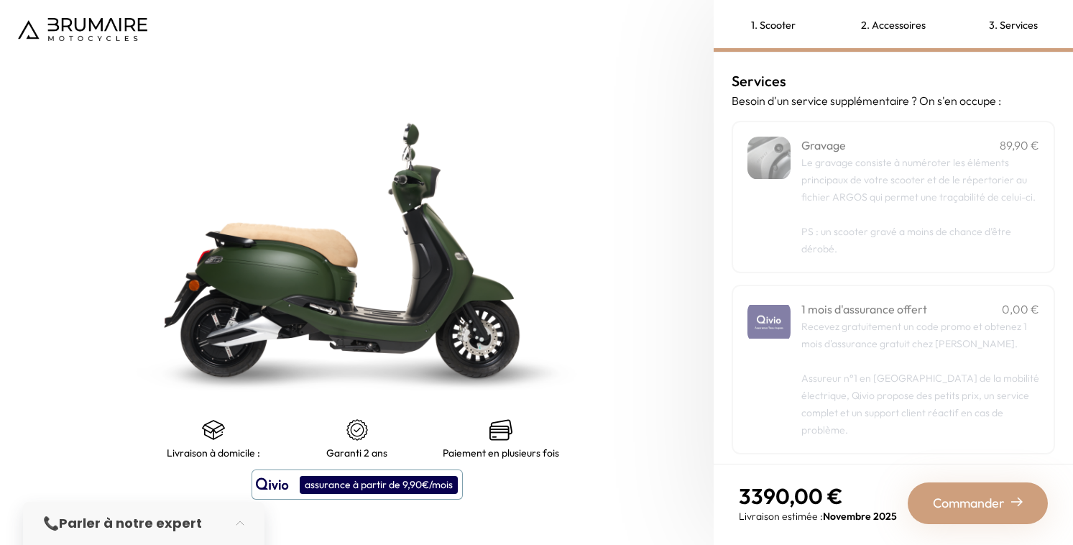
click at [780, 24] on div "1. Scooter" at bounding box center [773, 26] width 120 height 52
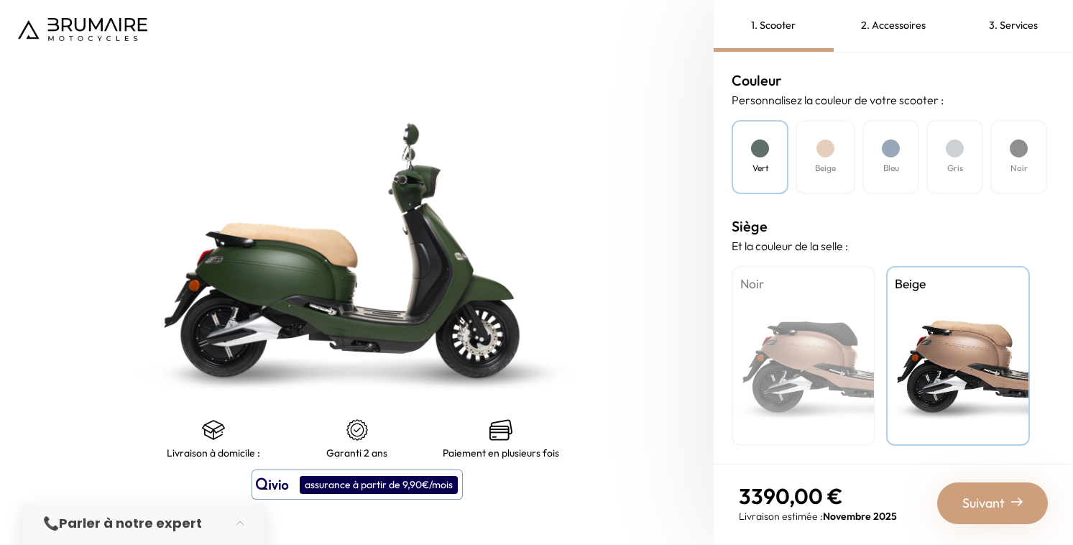
click at [1012, 33] on div "3. Services" at bounding box center [1013, 26] width 120 height 52
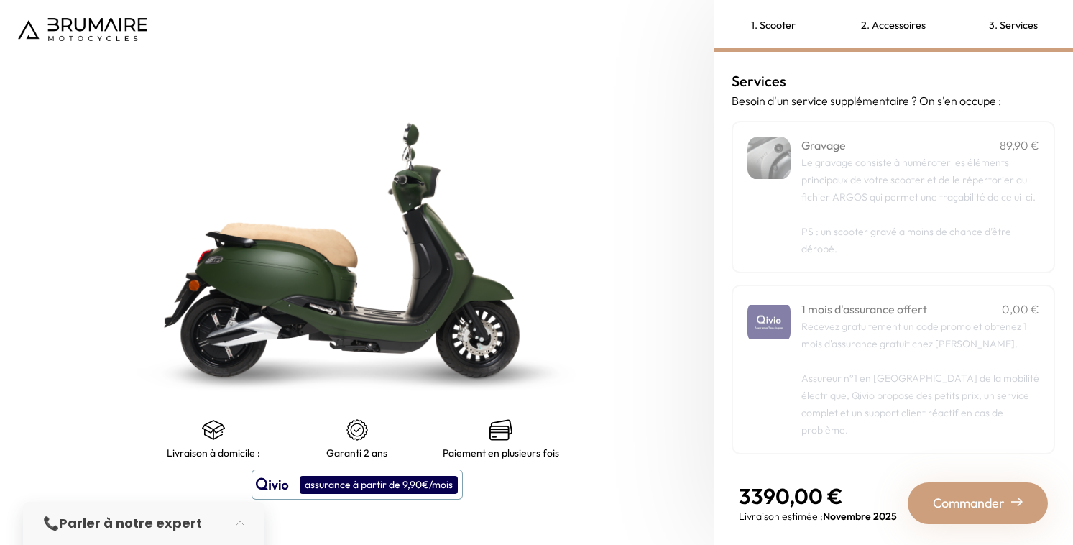
click at [871, 325] on p "Recevez gratuitement un code promo et obtenez 1 mois d'assurance gratuit chez Q…" at bounding box center [920, 378] width 238 height 121
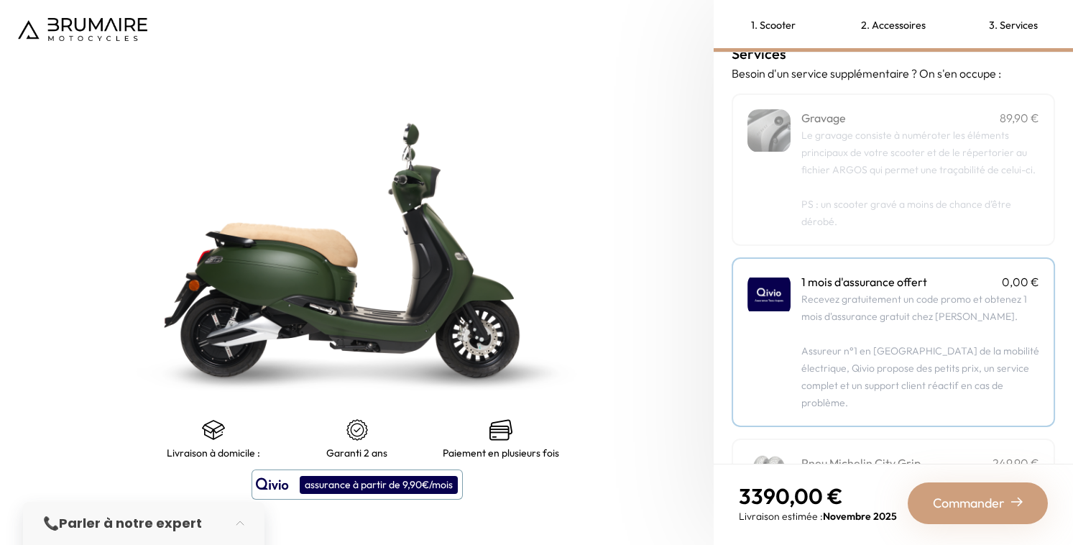
scroll to position [0, 0]
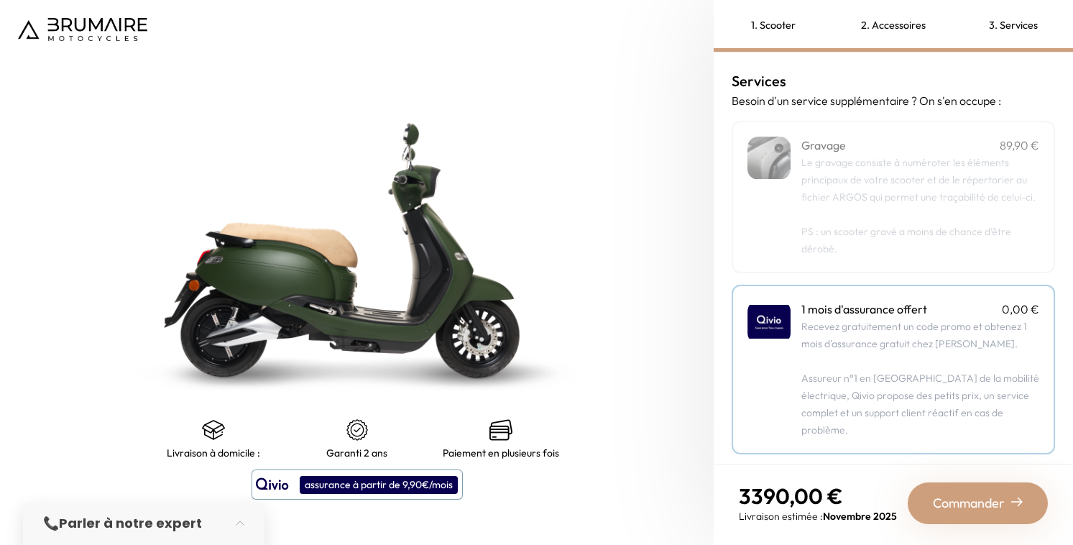
click at [784, 27] on div "1. Scooter" at bounding box center [773, 26] width 120 height 52
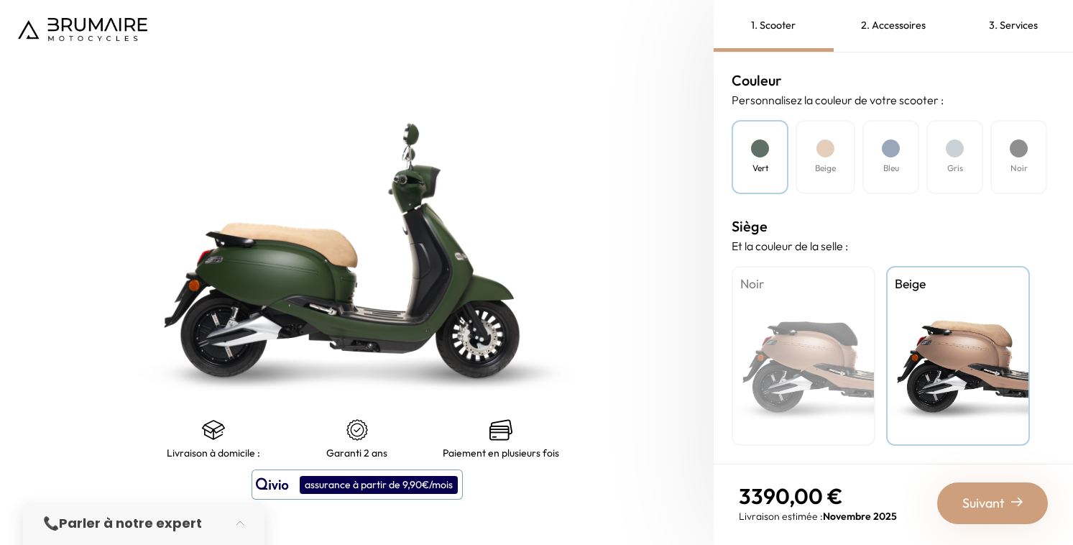
click at [991, 504] on span "Suivant" at bounding box center [983, 503] width 42 height 20
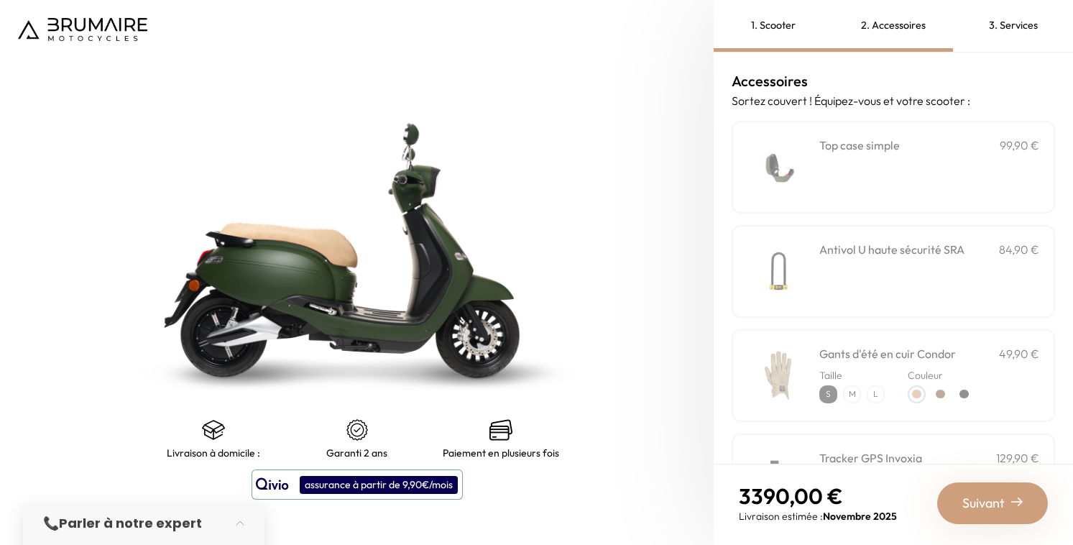
click at [991, 504] on span "Suivant" at bounding box center [983, 503] width 42 height 20
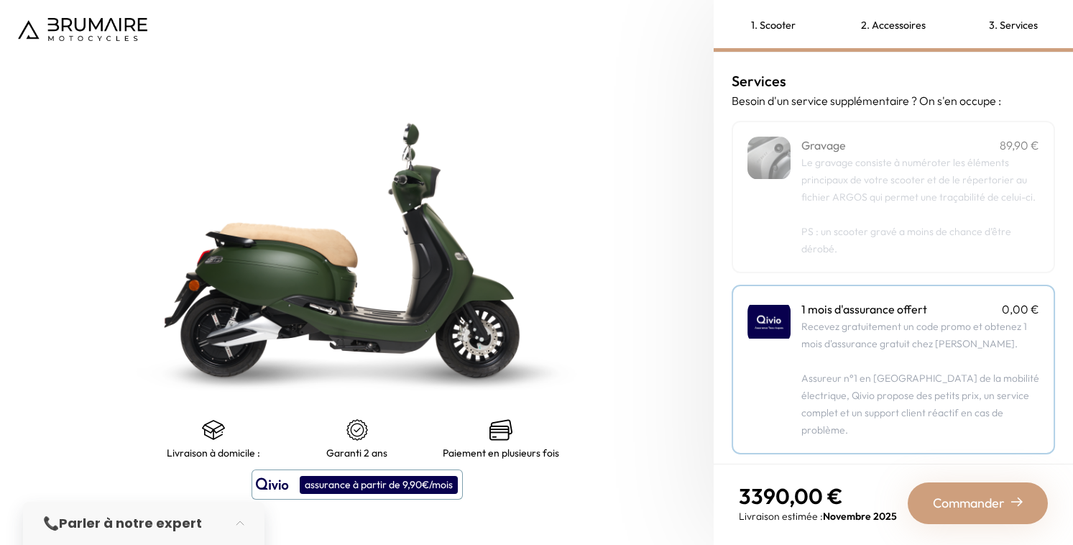
click at [991, 504] on span "Commander" at bounding box center [968, 503] width 72 height 20
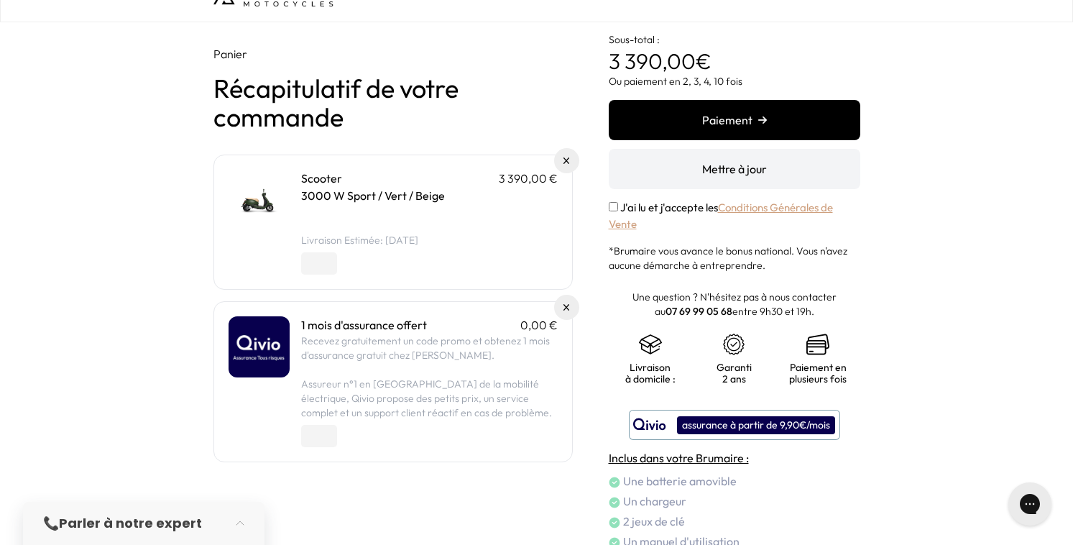
scroll to position [25, 0]
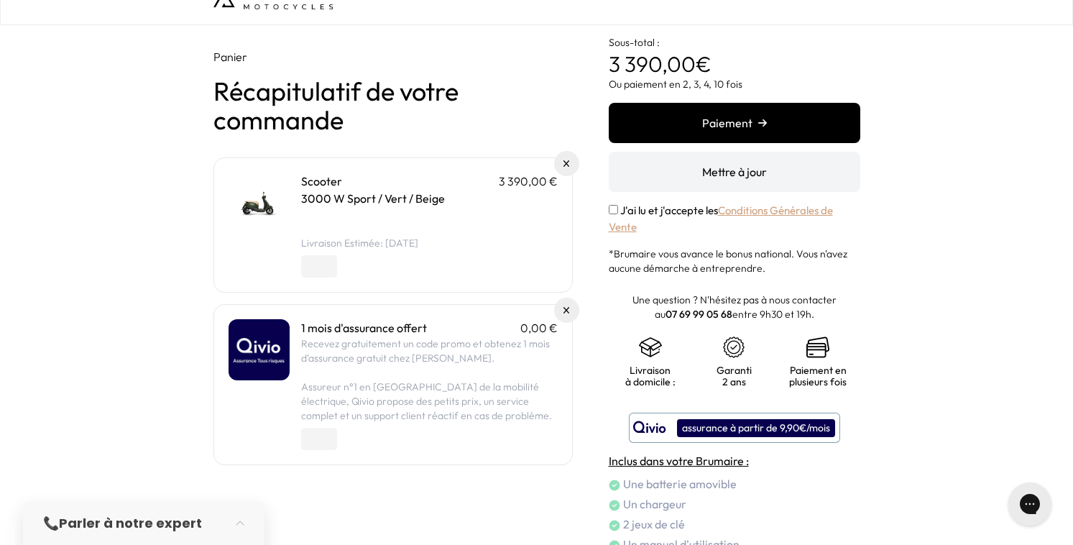
click at [785, 125] on button "Paiement" at bounding box center [733, 123] width 251 height 40
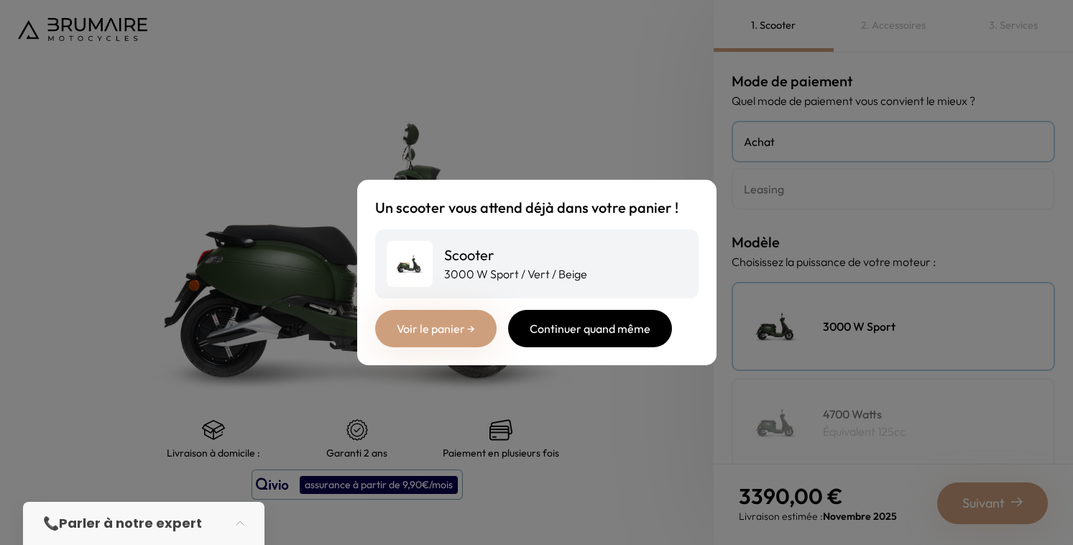
click at [568, 328] on div "Continuer quand même" at bounding box center [590, 328] width 164 height 37
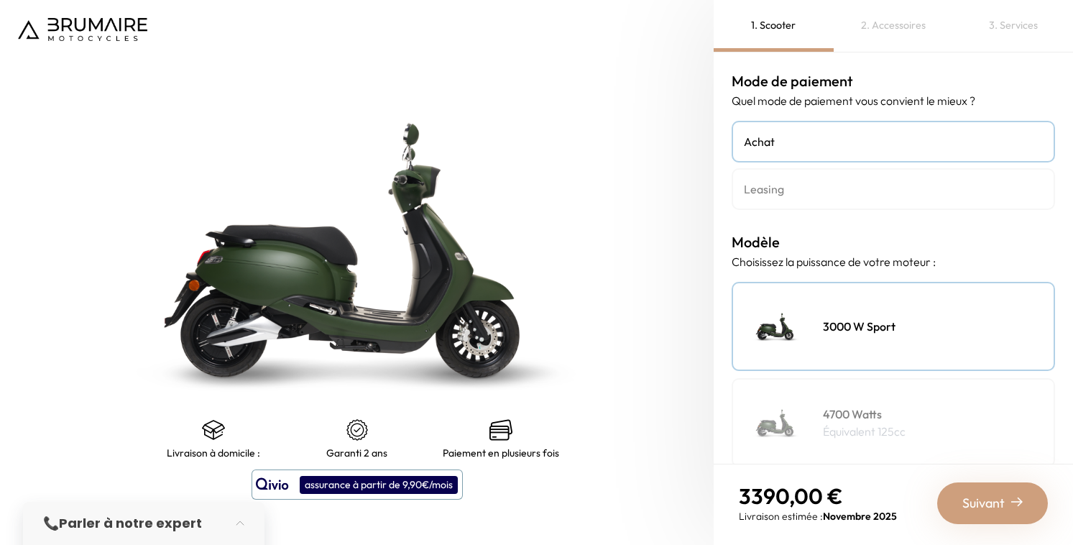
click at [129, 26] on img at bounding box center [82, 29] width 129 height 23
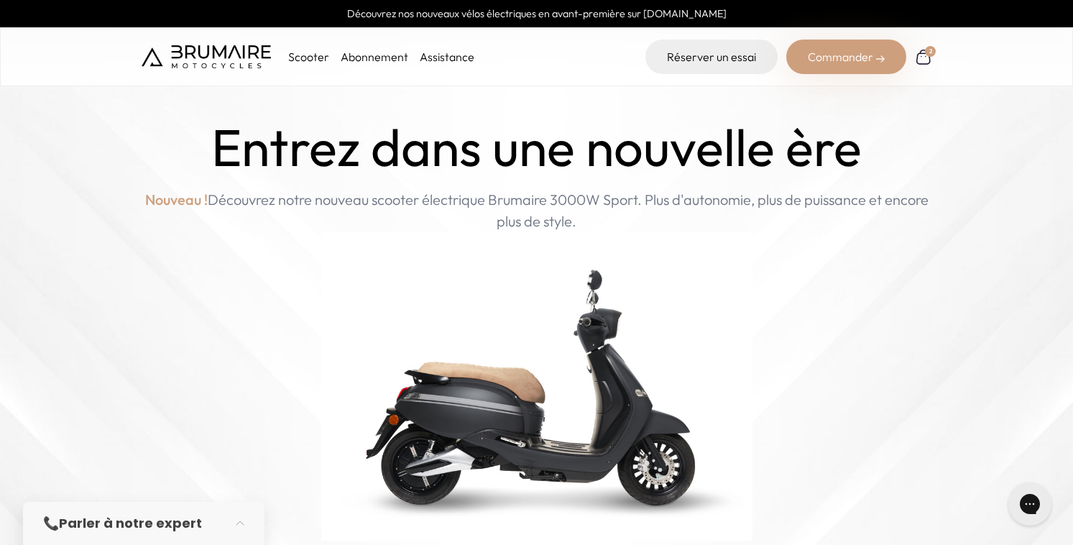
click at [312, 58] on p "Scooter" at bounding box center [308, 56] width 41 height 17
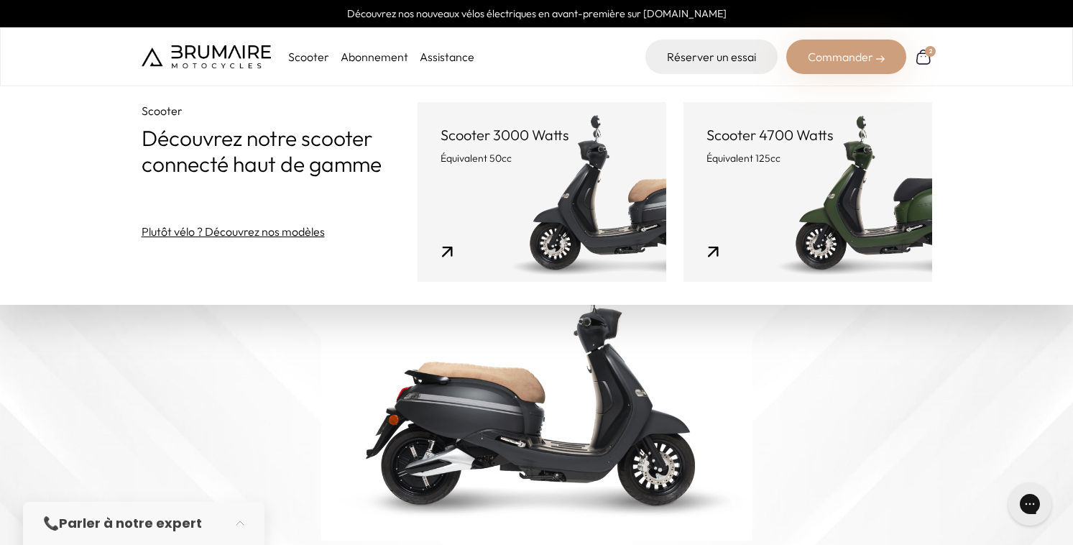
click at [331, 370] on img at bounding box center [536, 386] width 431 height 308
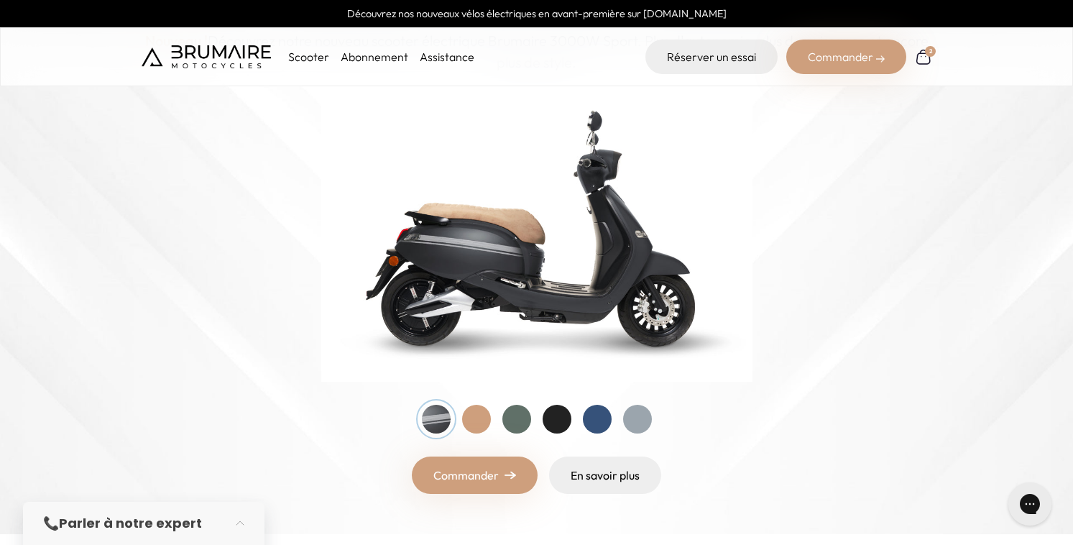
scroll to position [157, 0]
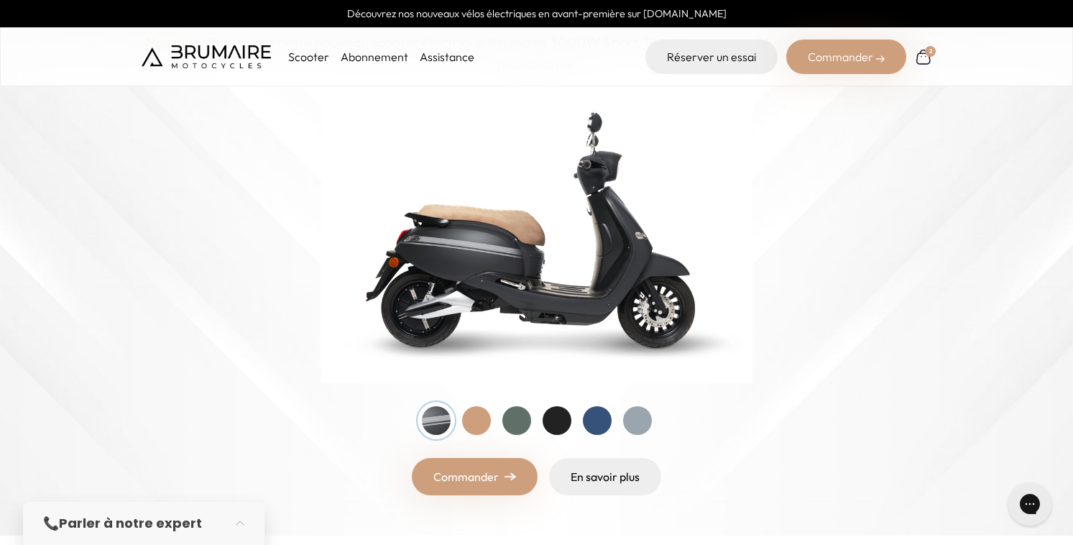
click at [511, 425] on div at bounding box center [516, 420] width 29 height 29
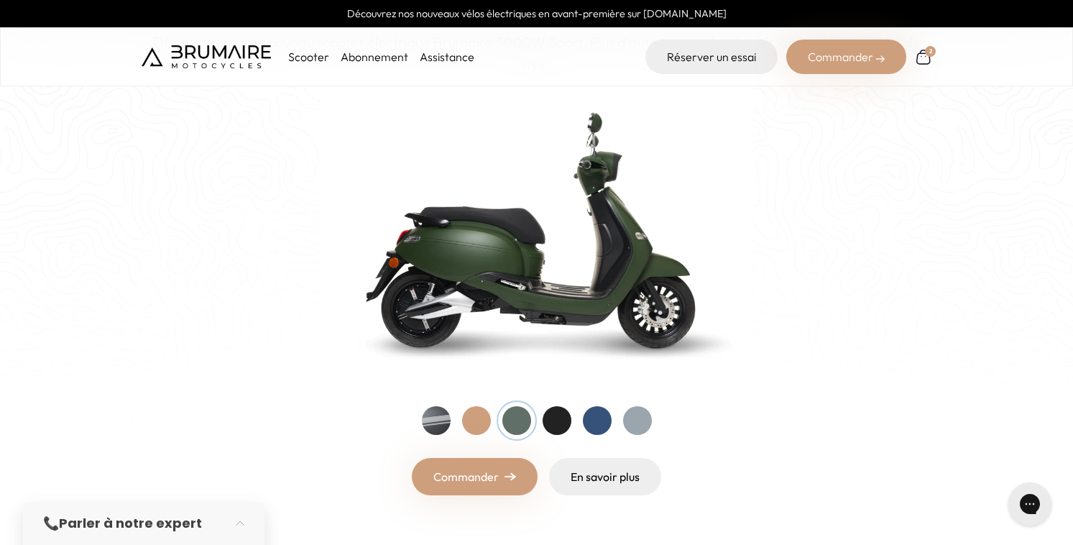
scroll to position [0, 0]
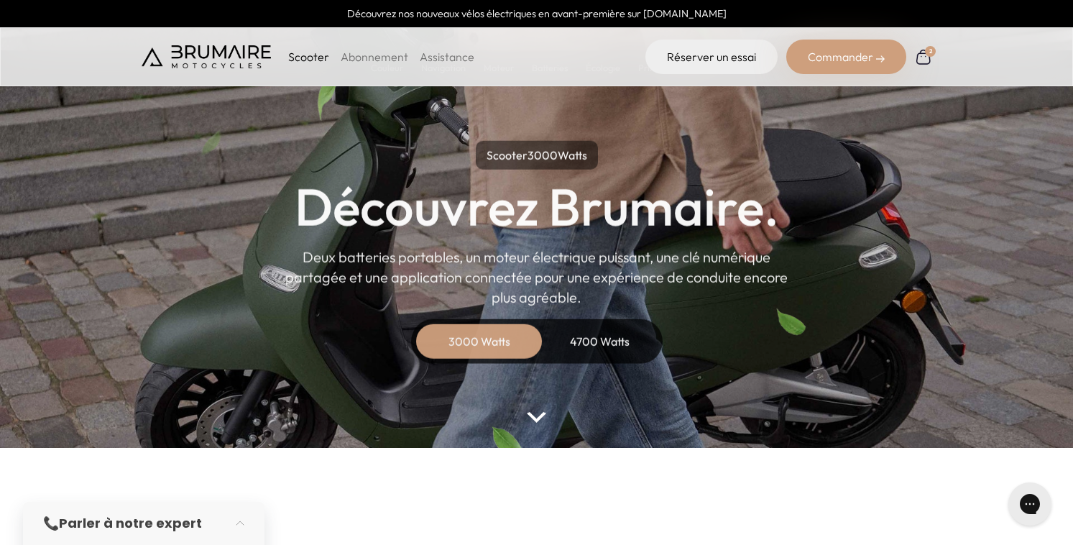
scroll to position [5, 0]
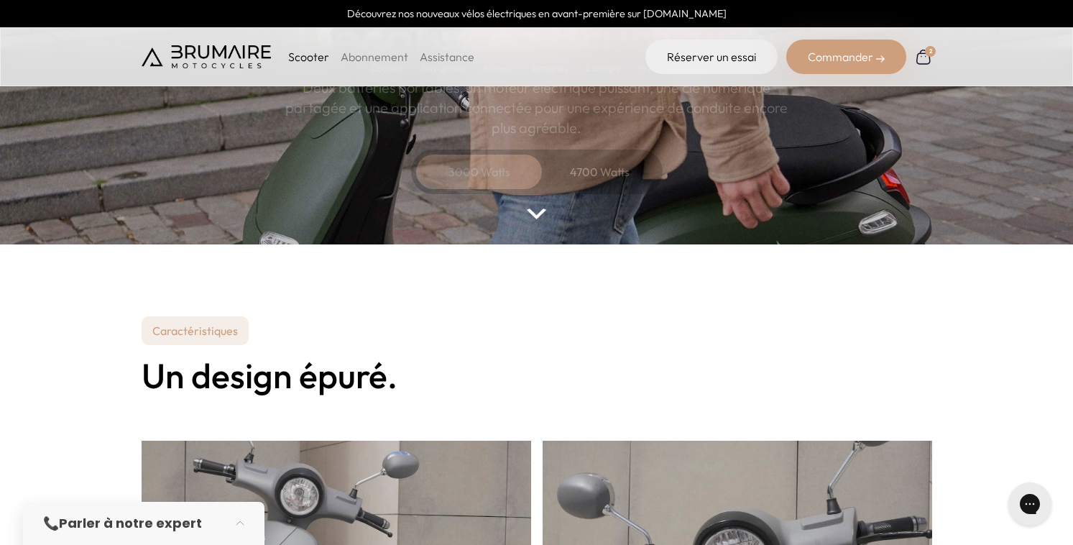
scroll to position [75, 0]
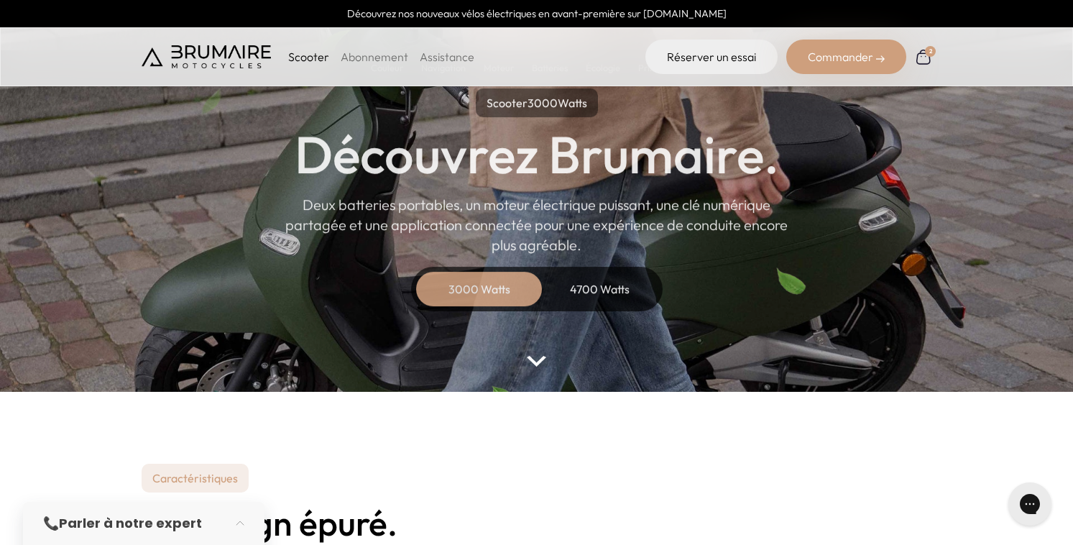
click at [930, 56] on img at bounding box center [922, 56] width 19 height 19
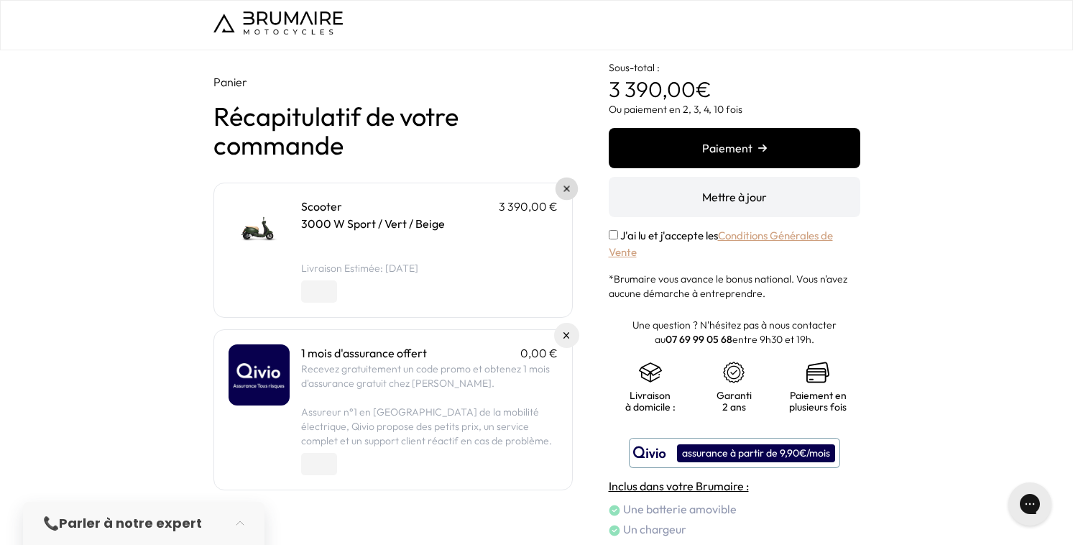
click at [569, 185] on link at bounding box center [566, 188] width 23 height 23
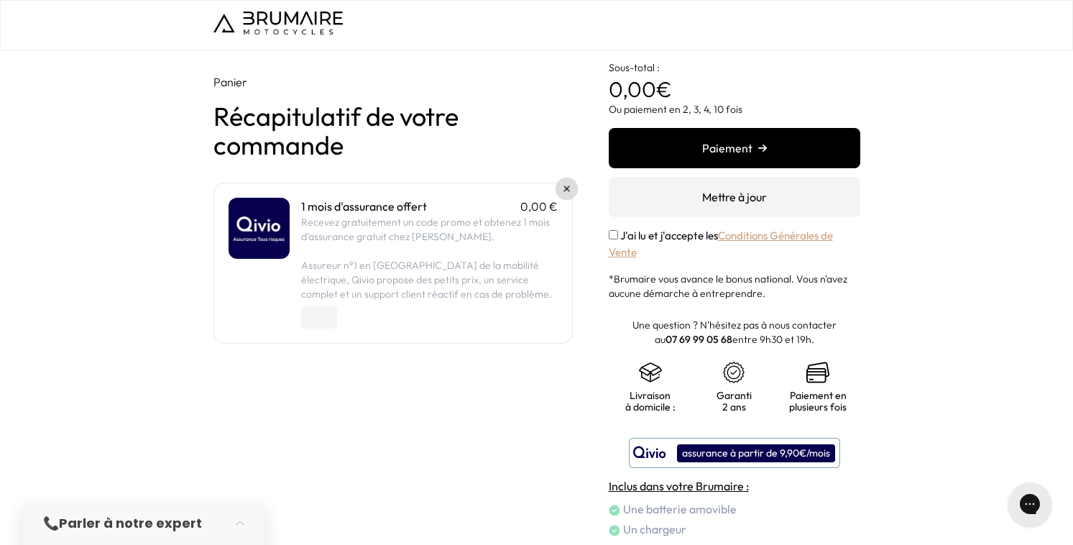
click at [565, 190] on img at bounding box center [566, 189] width 6 height 6
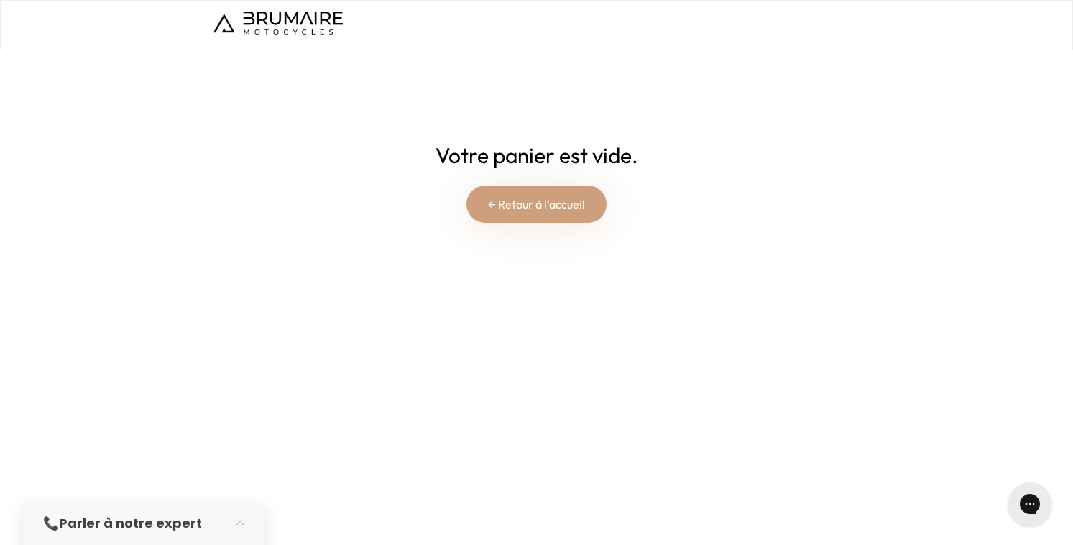
click at [526, 207] on link "← Retour à l'accueil" at bounding box center [536, 203] width 140 height 37
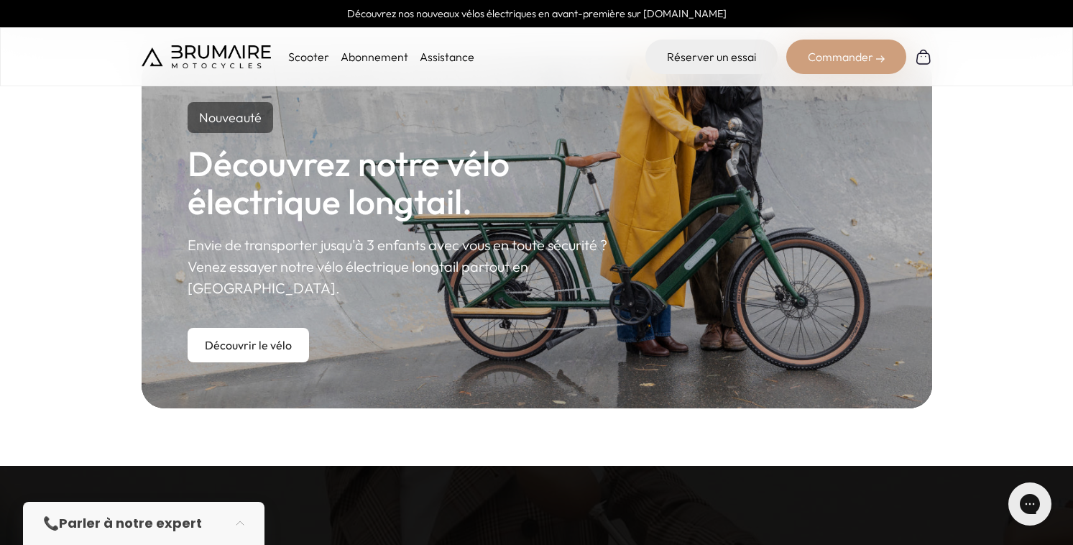
scroll to position [810, 0]
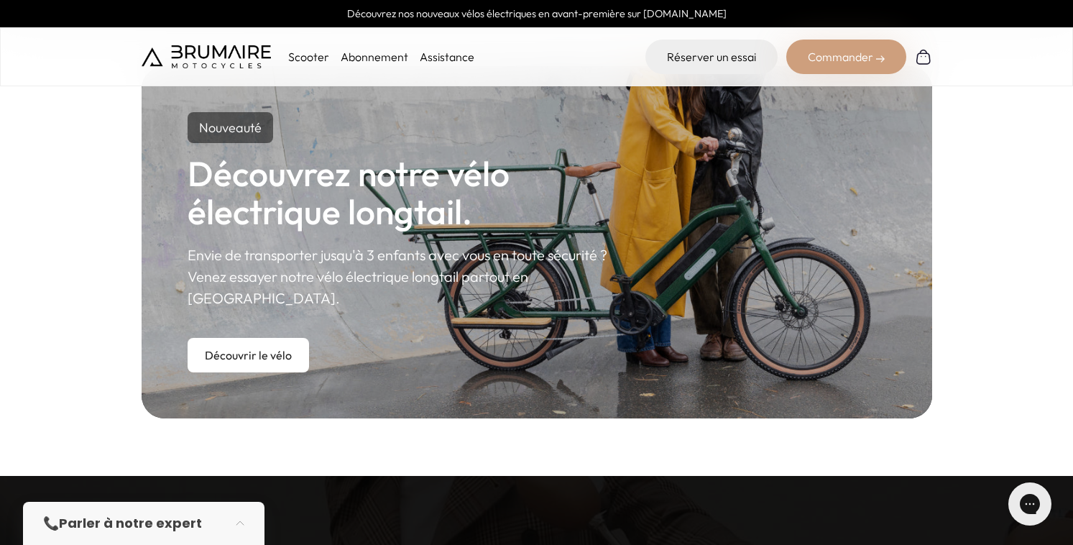
click at [494, 259] on p "Envie de transporter jusqu'à 3 enfants avec vous en toute sécurité ? Venez essa…" at bounding box center [414, 276] width 455 height 65
click at [277, 338] on link "Découvrir le vélo" at bounding box center [247, 355] width 121 height 34
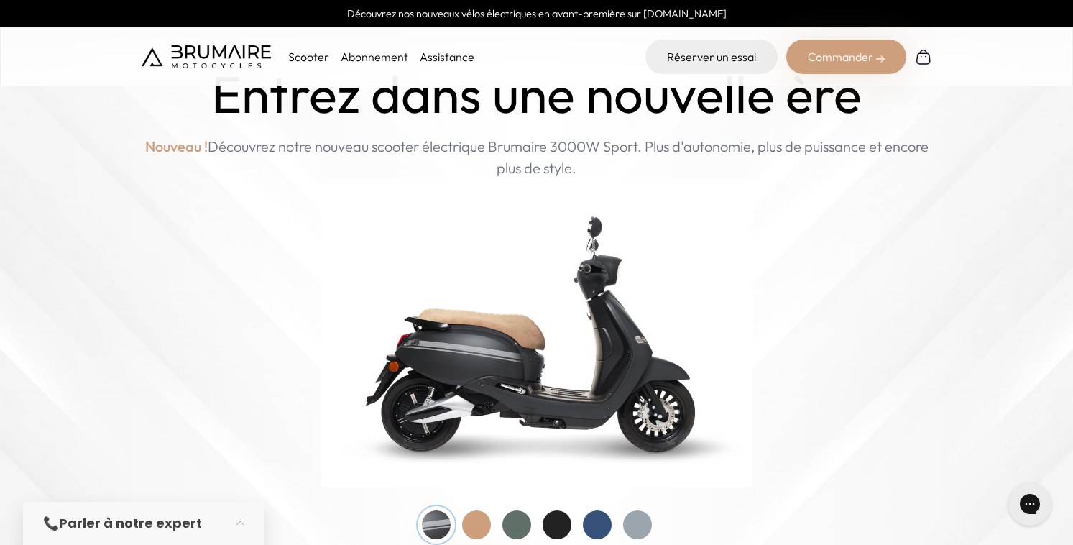
scroll to position [56, 0]
